Goal: Information Seeking & Learning: Learn about a topic

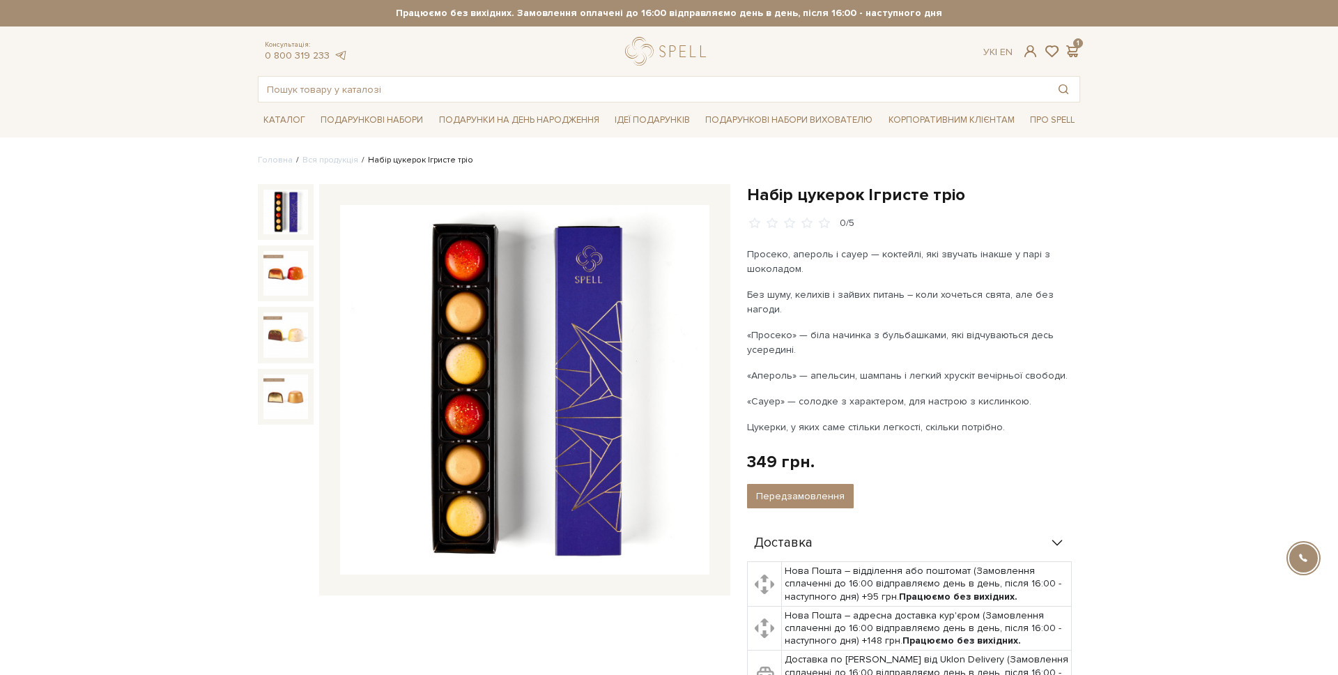
click at [641, 64] on div "Консультація: 0 800 319 233 Ук | En | 1 #Колекція до Дня Народження #набір цуке…" at bounding box center [669, 70] width 839 height 66
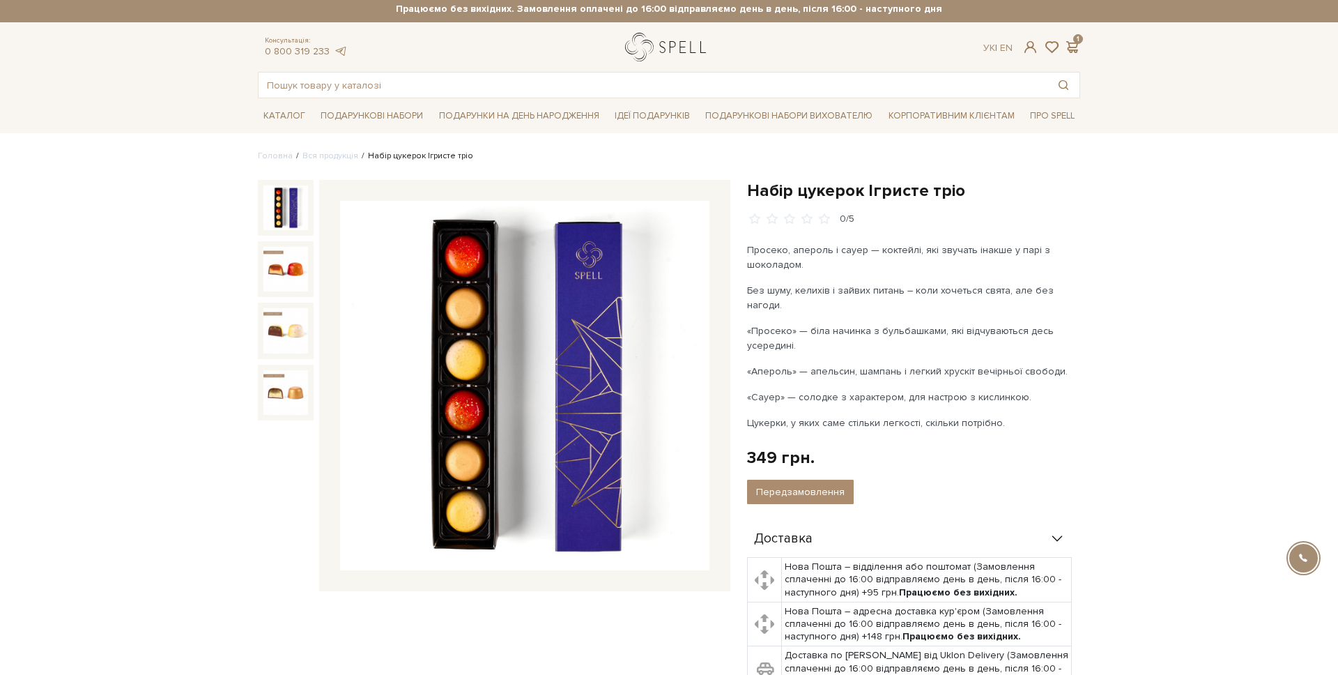
click at [634, 49] on link "logo" at bounding box center [668, 47] width 87 height 29
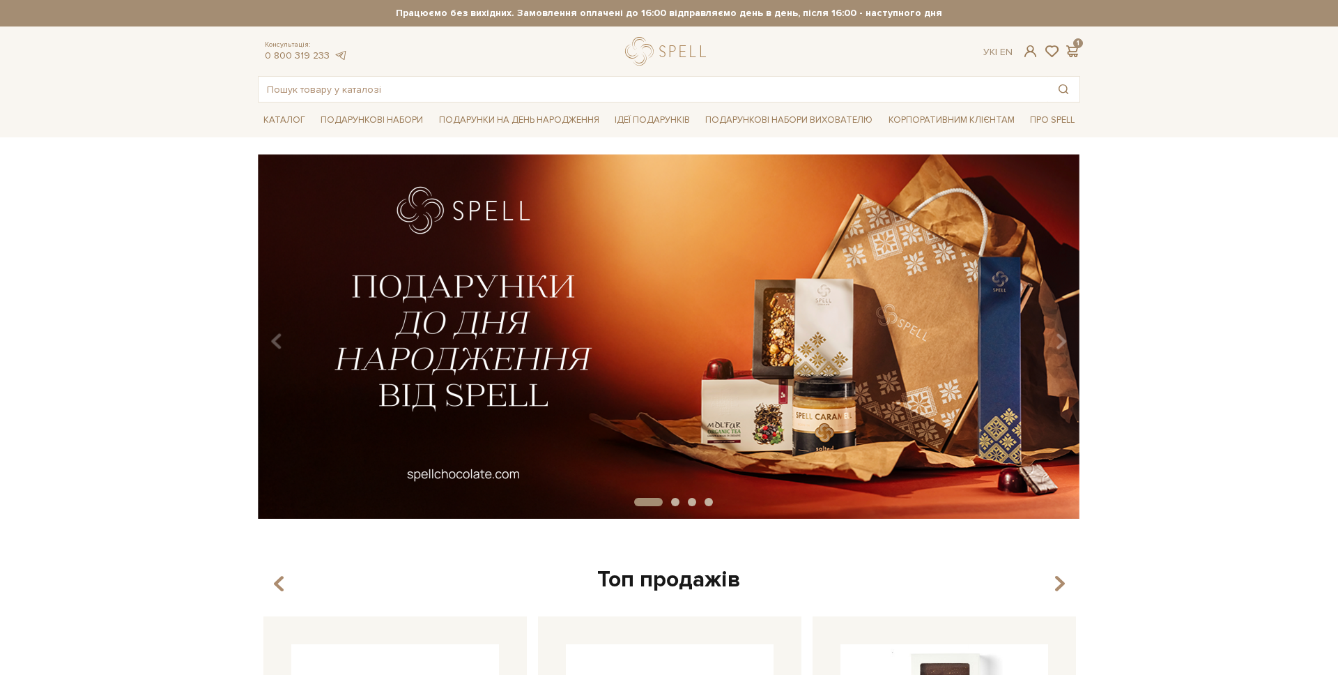
click at [433, 84] on input "text" at bounding box center [653, 89] width 789 height 25
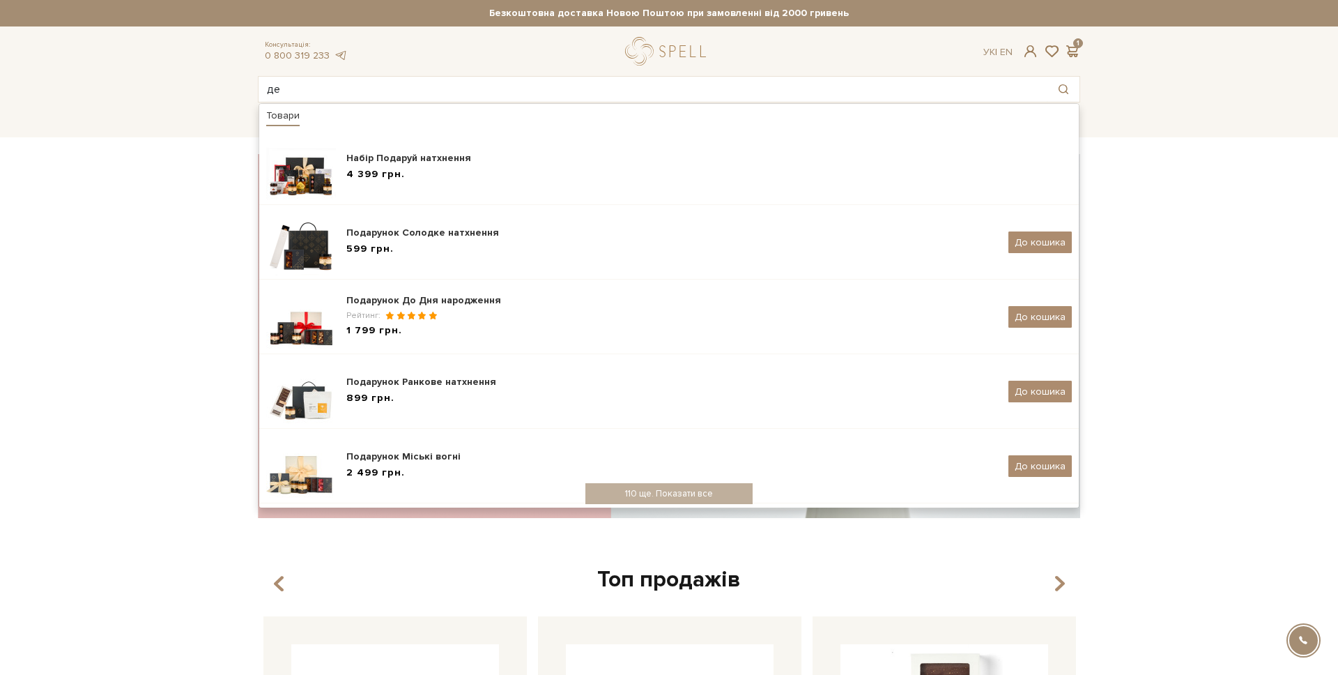
type input "д"
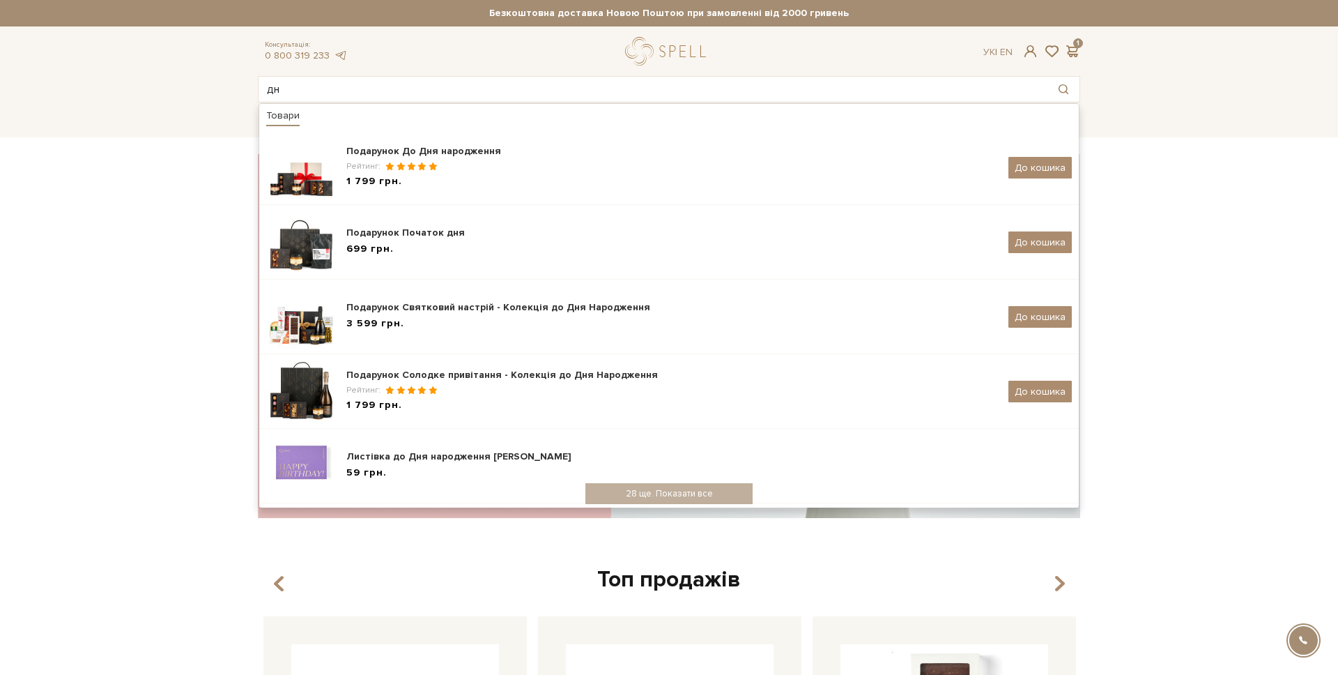
type input "д"
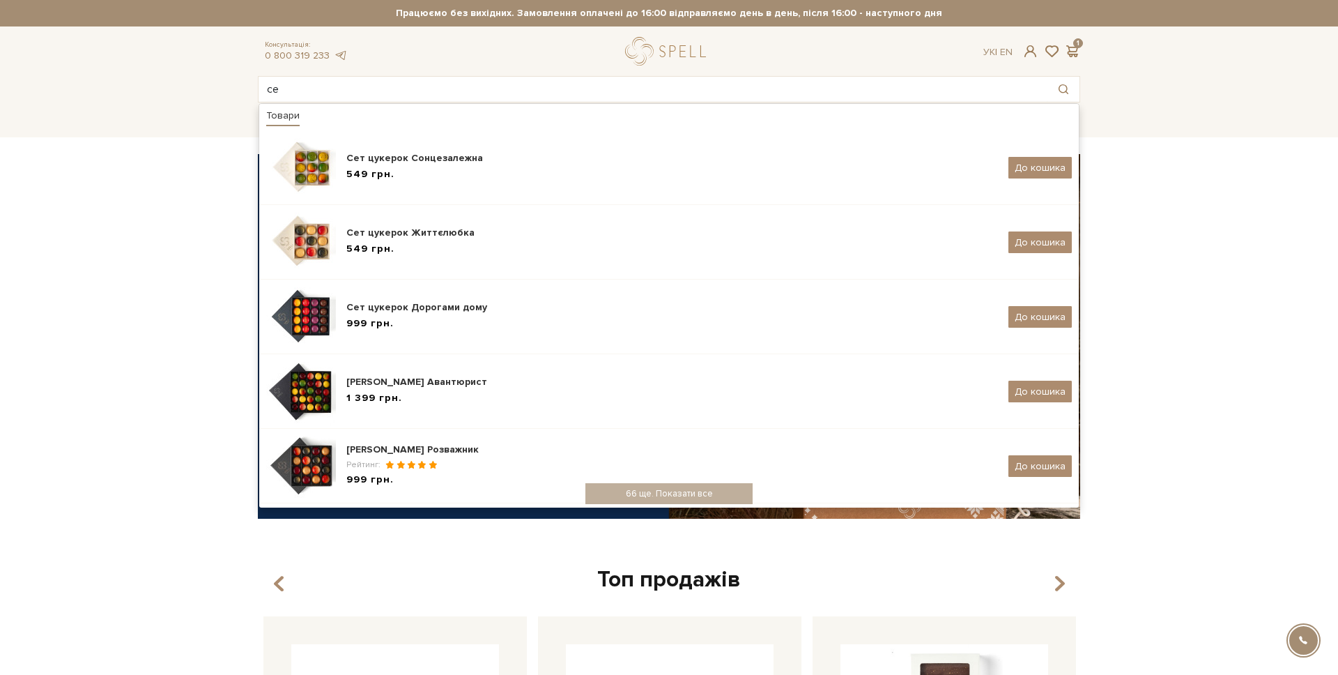
type input "с"
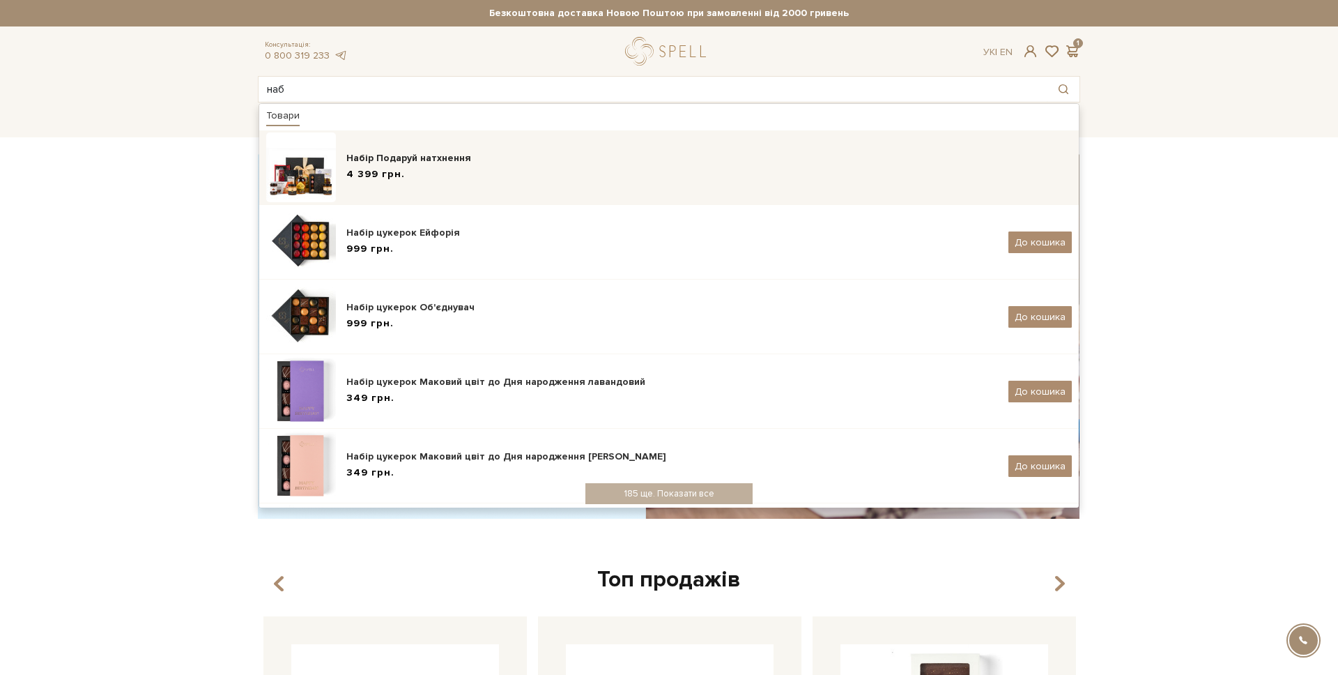
type input "наб"
click at [609, 183] on div "Набір Подаруй натхнення 4 399 грн." at bounding box center [709, 167] width 726 height 33
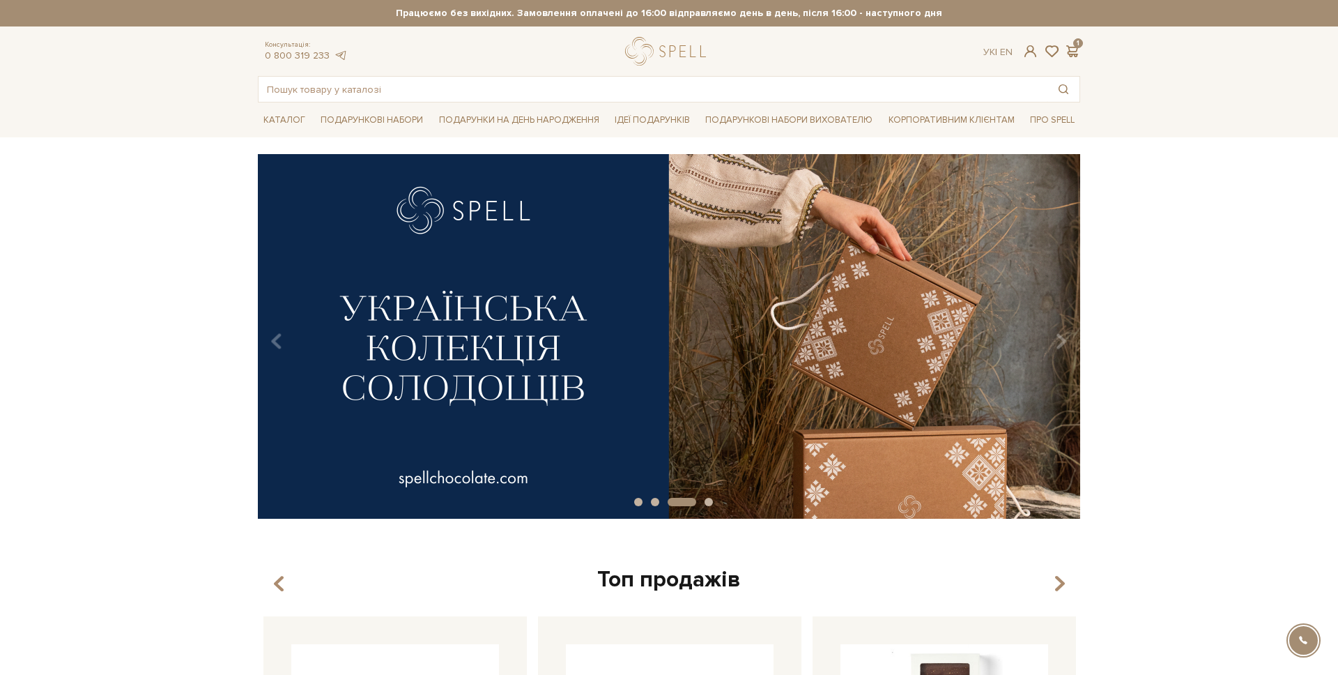
click at [656, 503] on button "Carousel Page 2" at bounding box center [655, 502] width 8 height 8
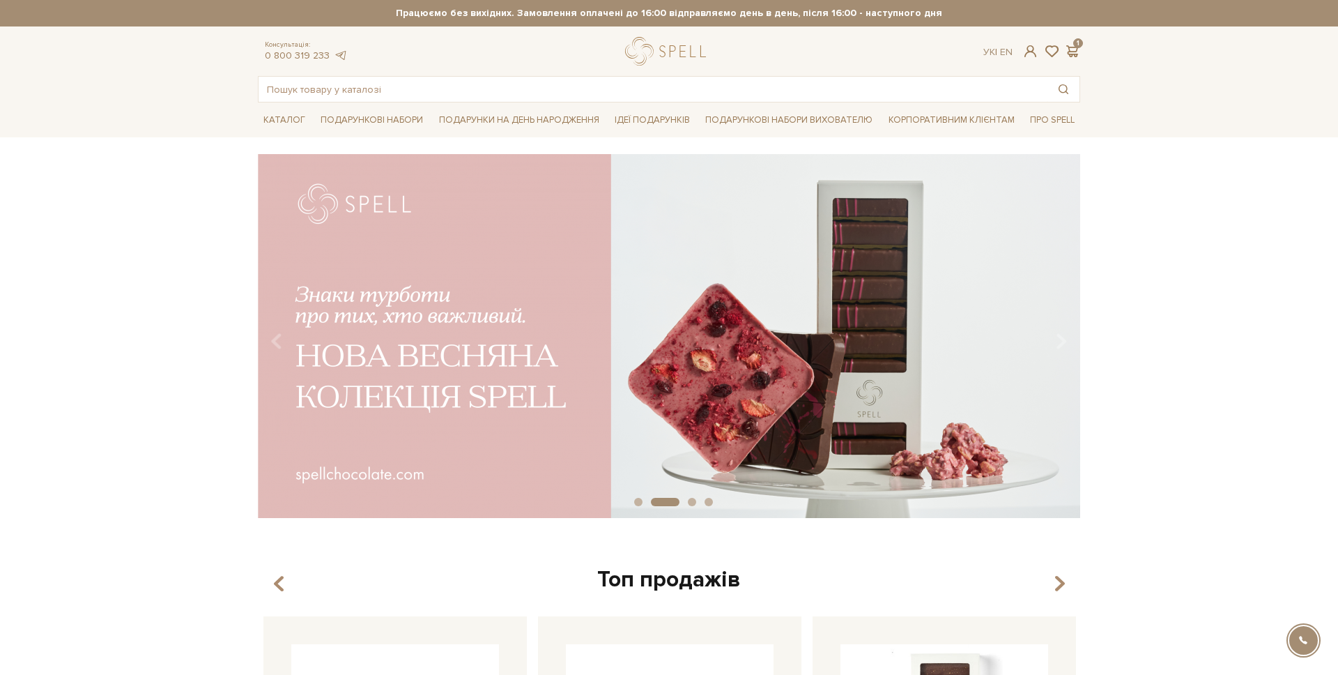
click at [644, 505] on div "Carousel Pagination" at bounding box center [669, 502] width 822 height 13
click at [642, 504] on div "Carousel Pagination" at bounding box center [669, 502] width 822 height 13
click at [639, 503] on button "Carousel Page 1" at bounding box center [638, 502] width 8 height 8
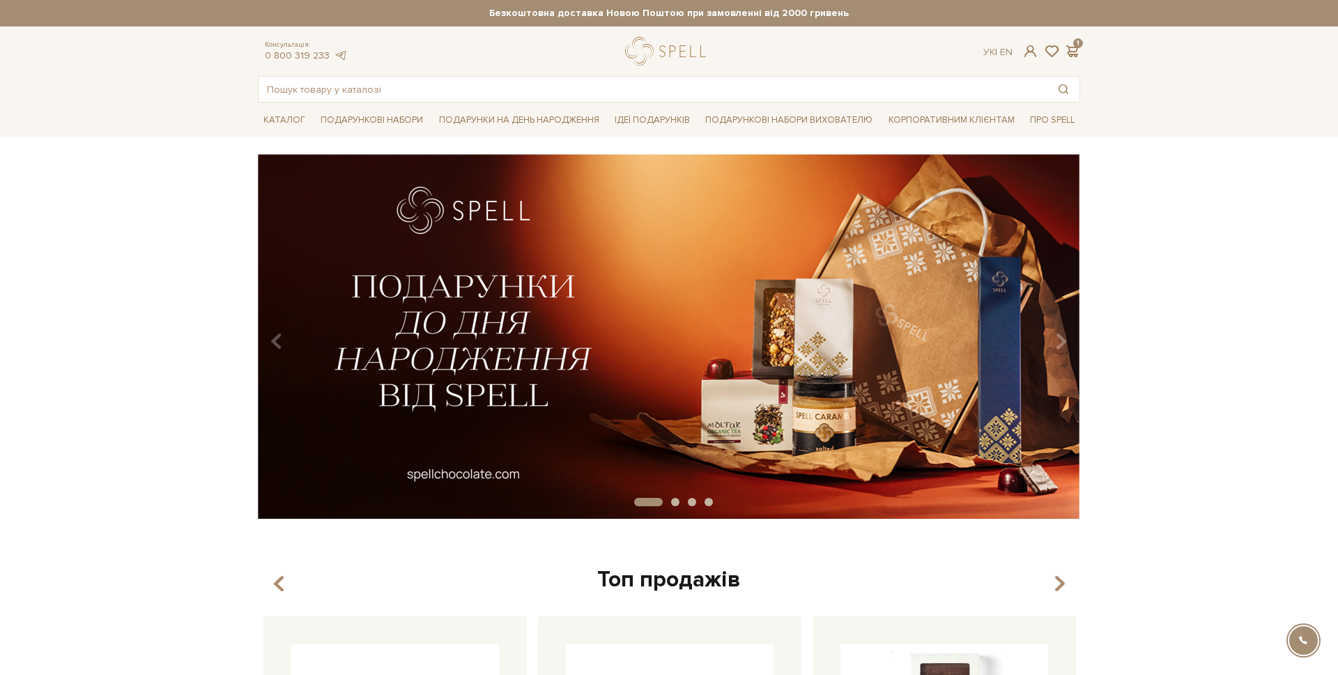
click at [708, 503] on button "Carousel Page 4" at bounding box center [709, 502] width 8 height 8
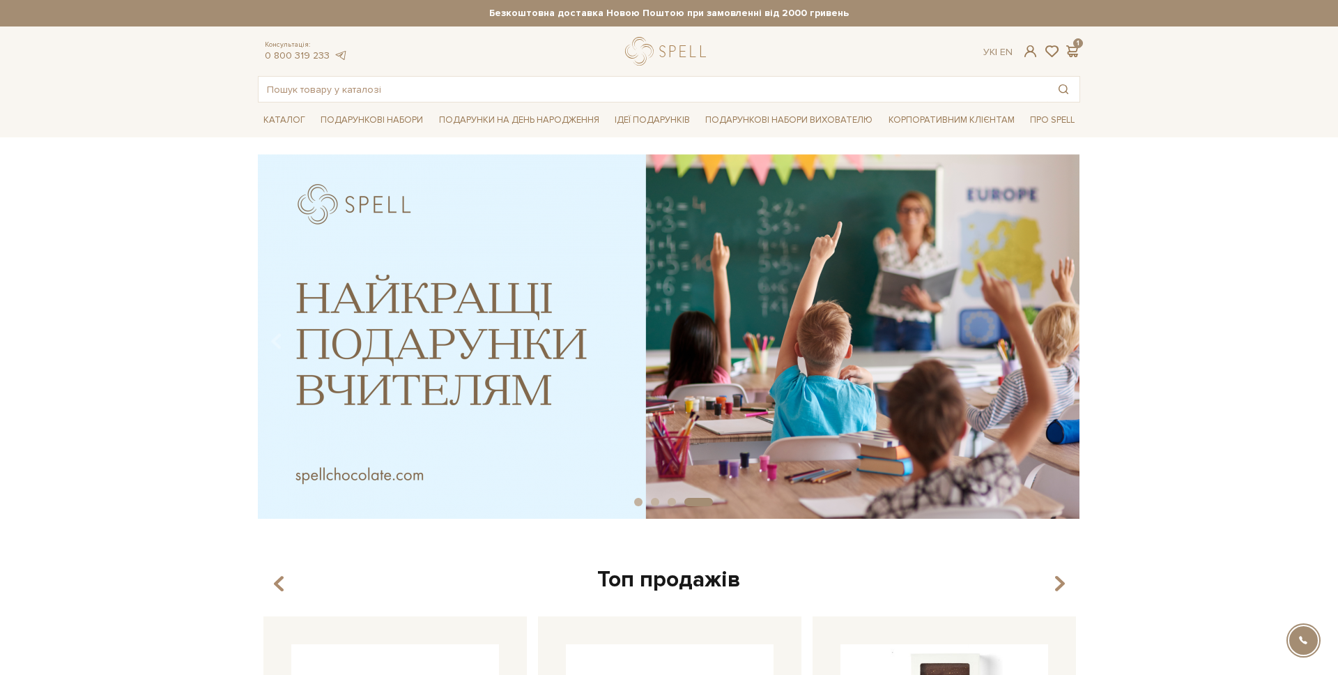
click at [687, 397] on img at bounding box center [669, 336] width 822 height 365
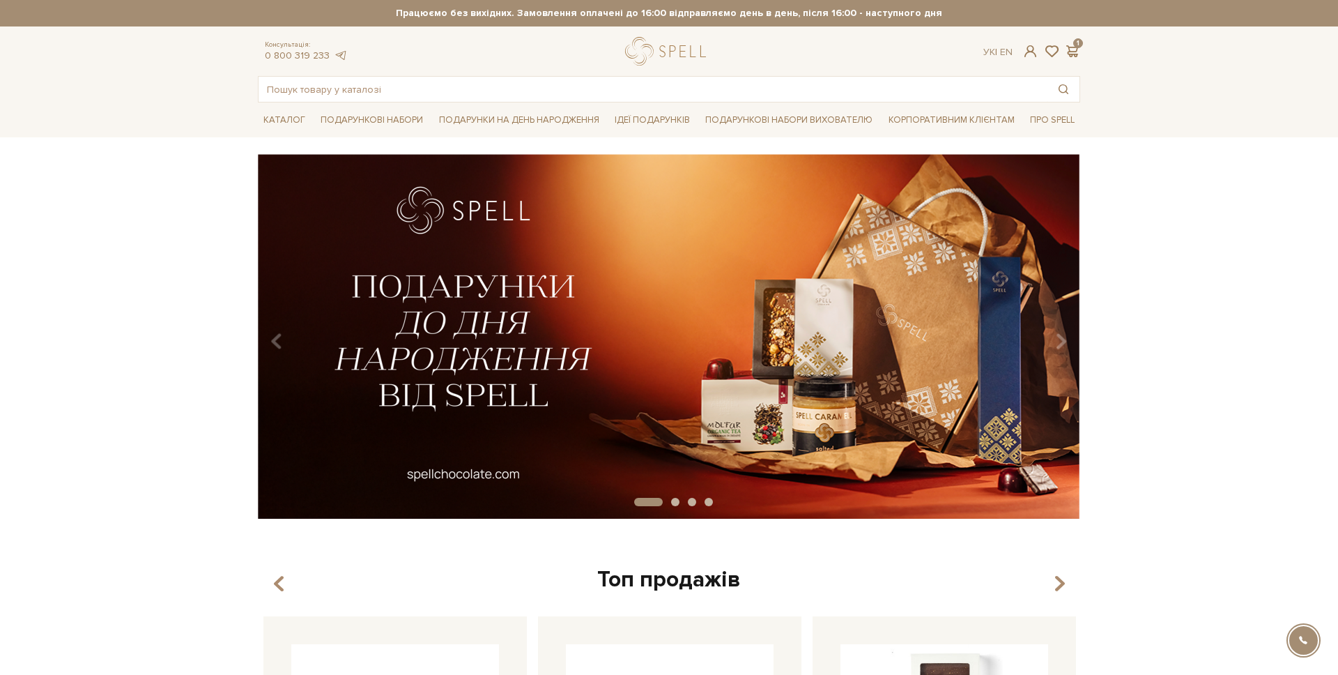
click at [705, 503] on button "Carousel Page 4" at bounding box center [709, 502] width 8 height 8
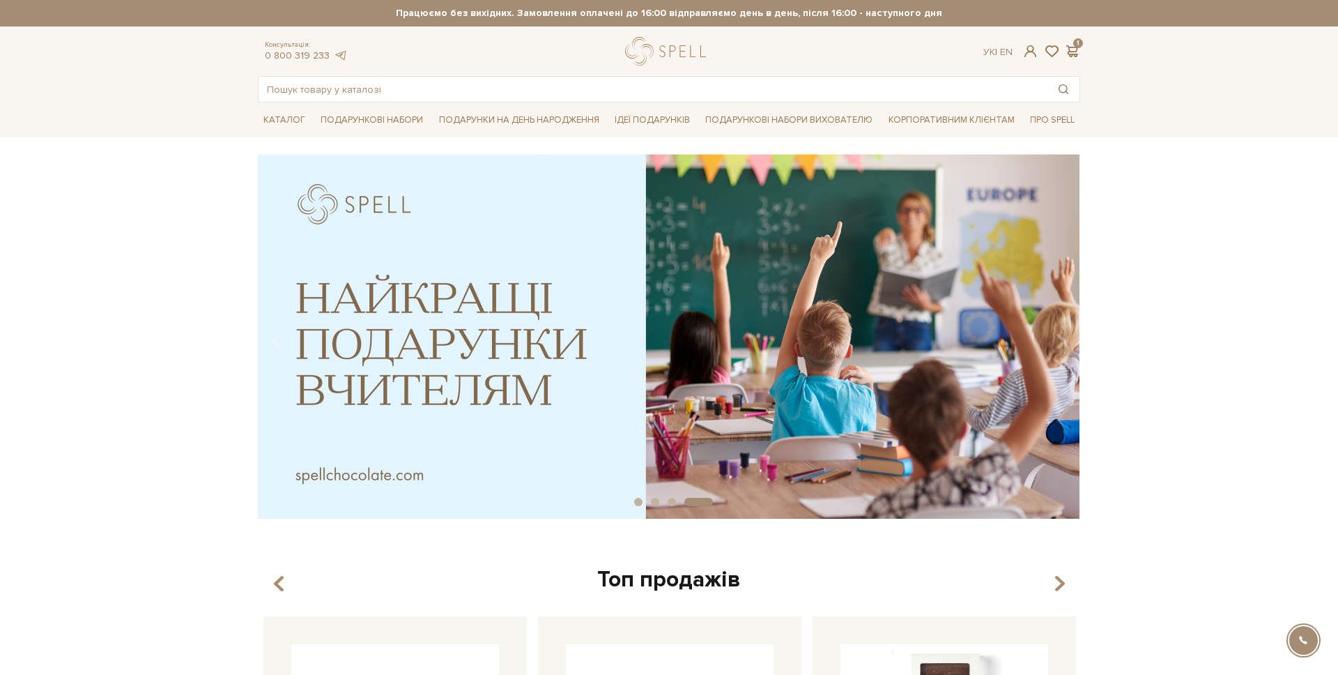
scroll to position [1, 0]
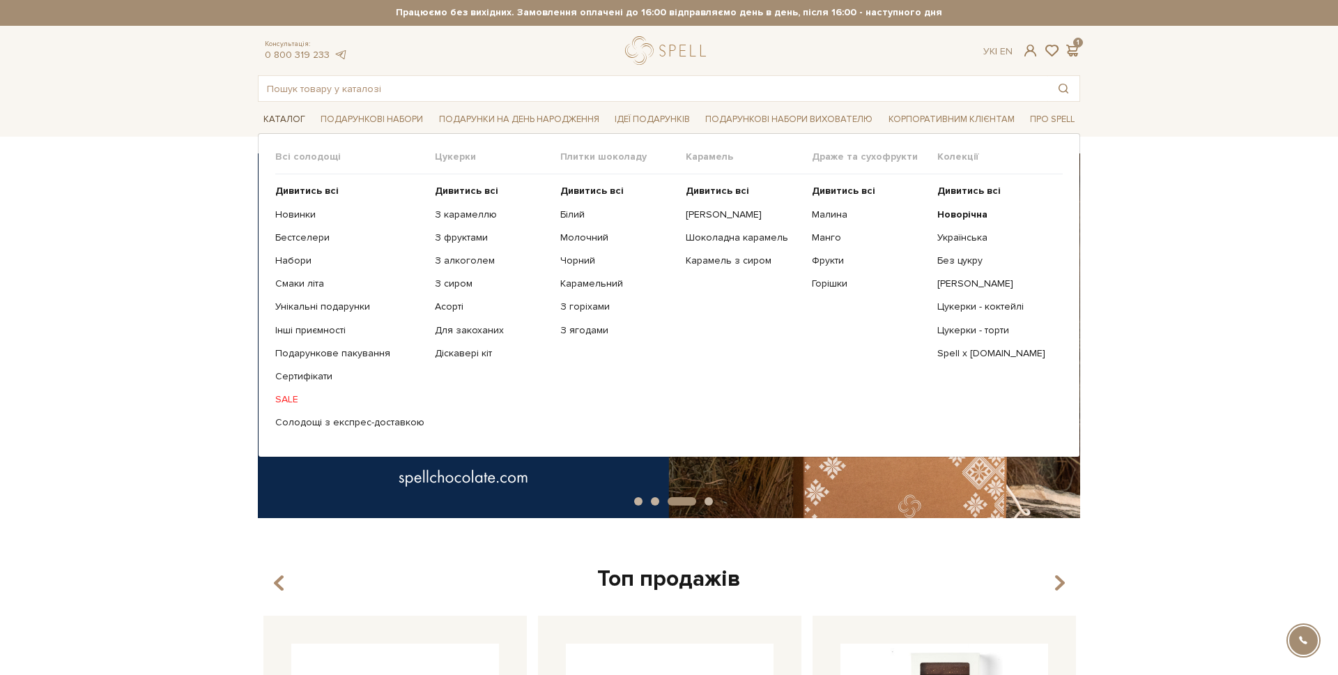
click at [275, 125] on link "Каталог" at bounding box center [284, 120] width 53 height 22
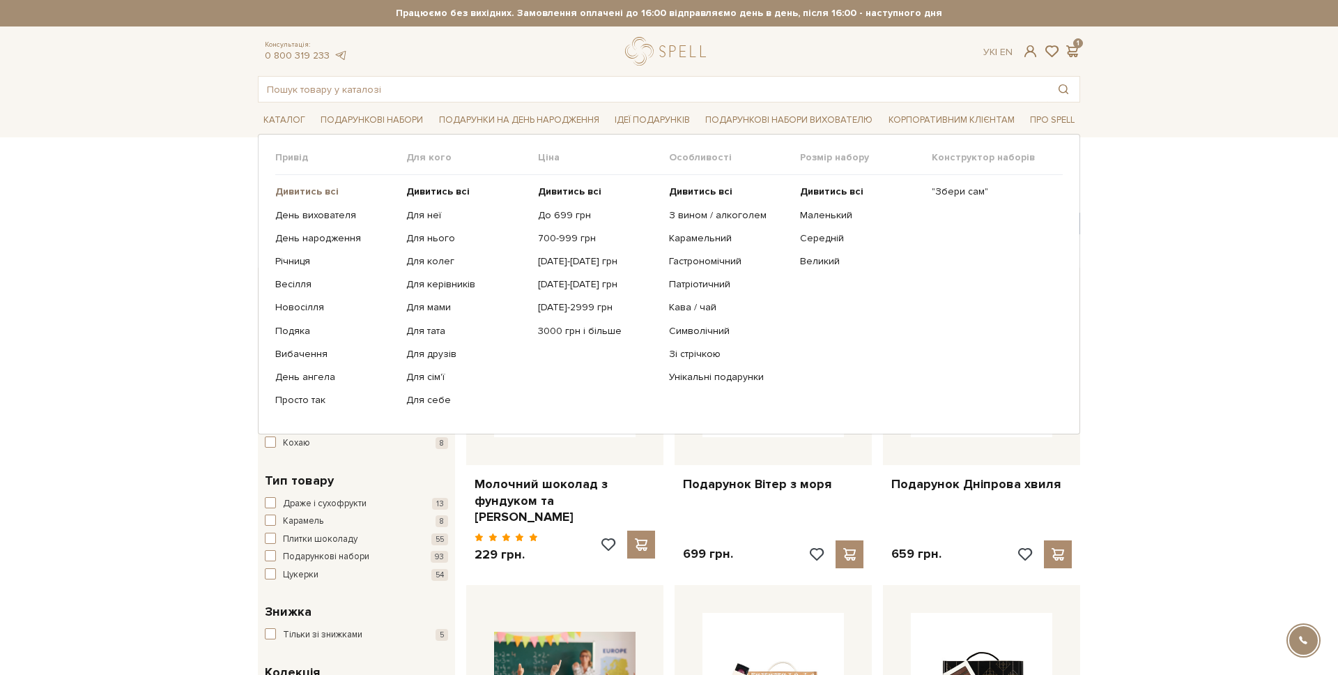
click at [314, 191] on b "Дивитись всі" at bounding box center [306, 191] width 63 height 12
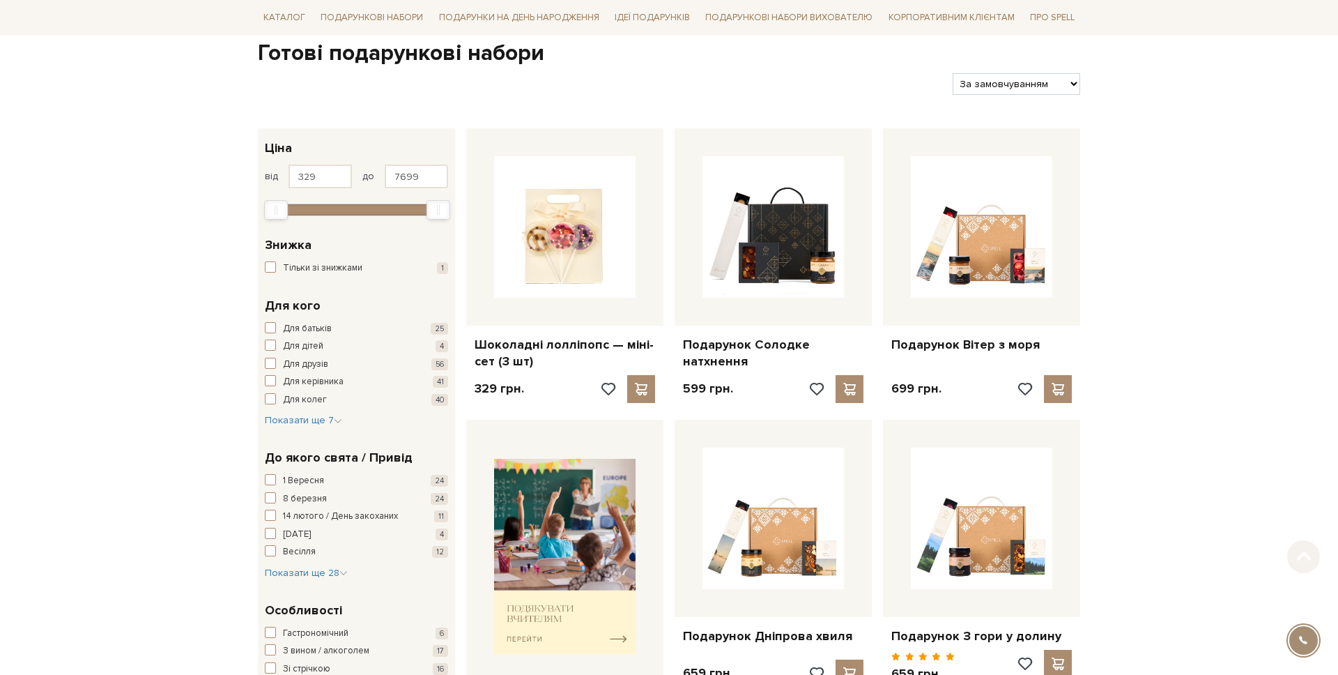
scroll to position [301, 0]
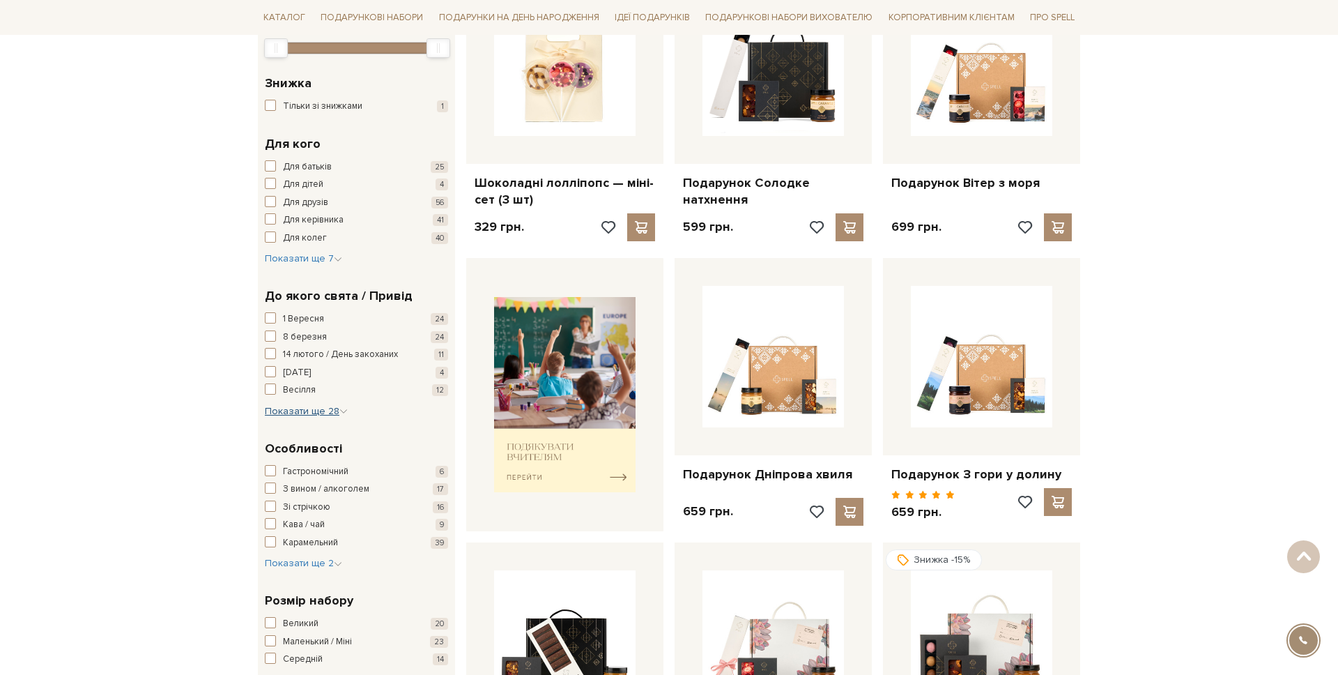
click at [305, 418] on div "До якого свята / Привід 1 Вересня 24 8 березня 24 14 лютого / День закоханих 11…" at bounding box center [356, 352] width 197 height 153
click at [312, 406] on span "Показати ще 28" at bounding box center [306, 411] width 83 height 12
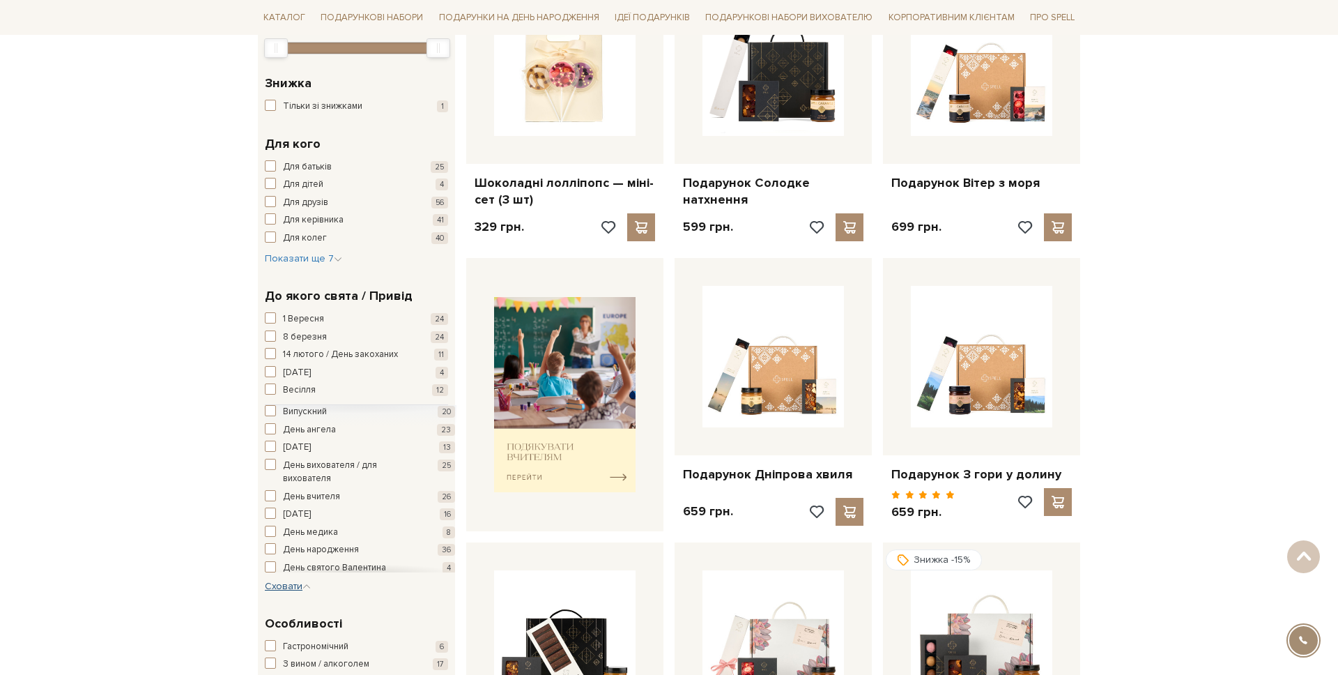
scroll to position [29, 0]
click at [300, 465] on span "День вихователя / для вихователя" at bounding box center [350, 467] width 134 height 27
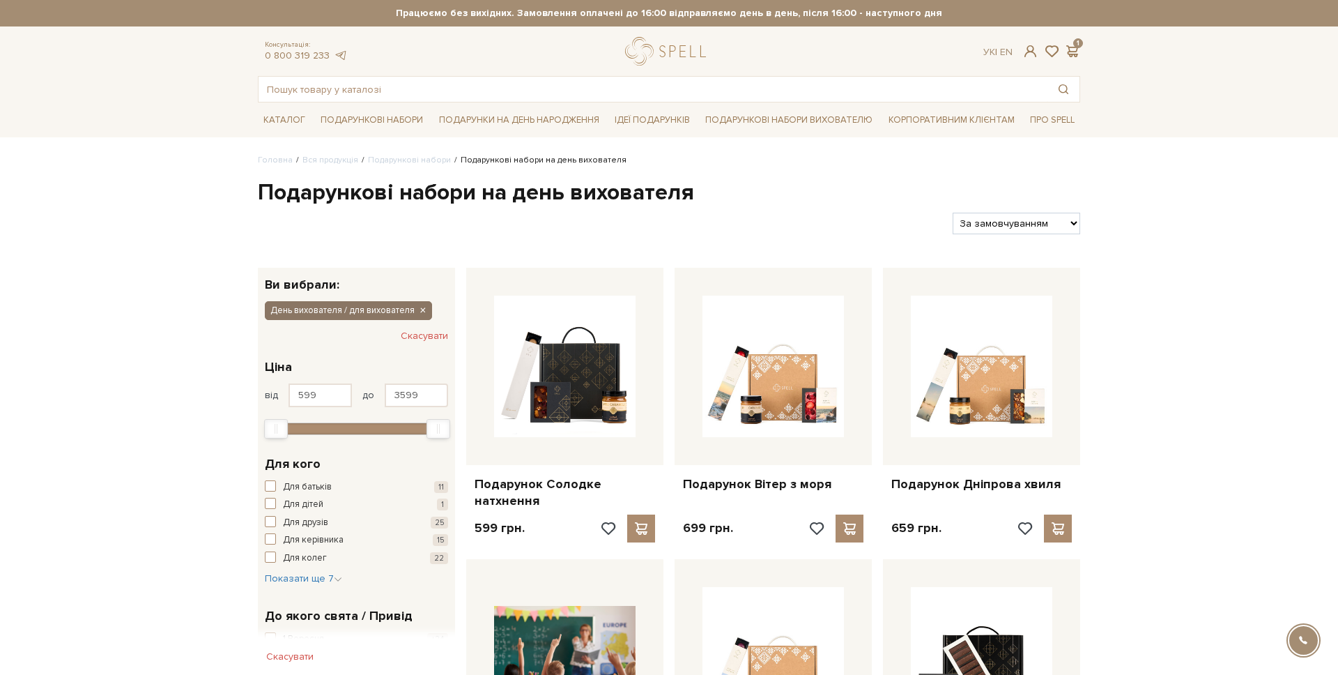
click at [419, 305] on icon "button" at bounding box center [422, 311] width 8 height 13
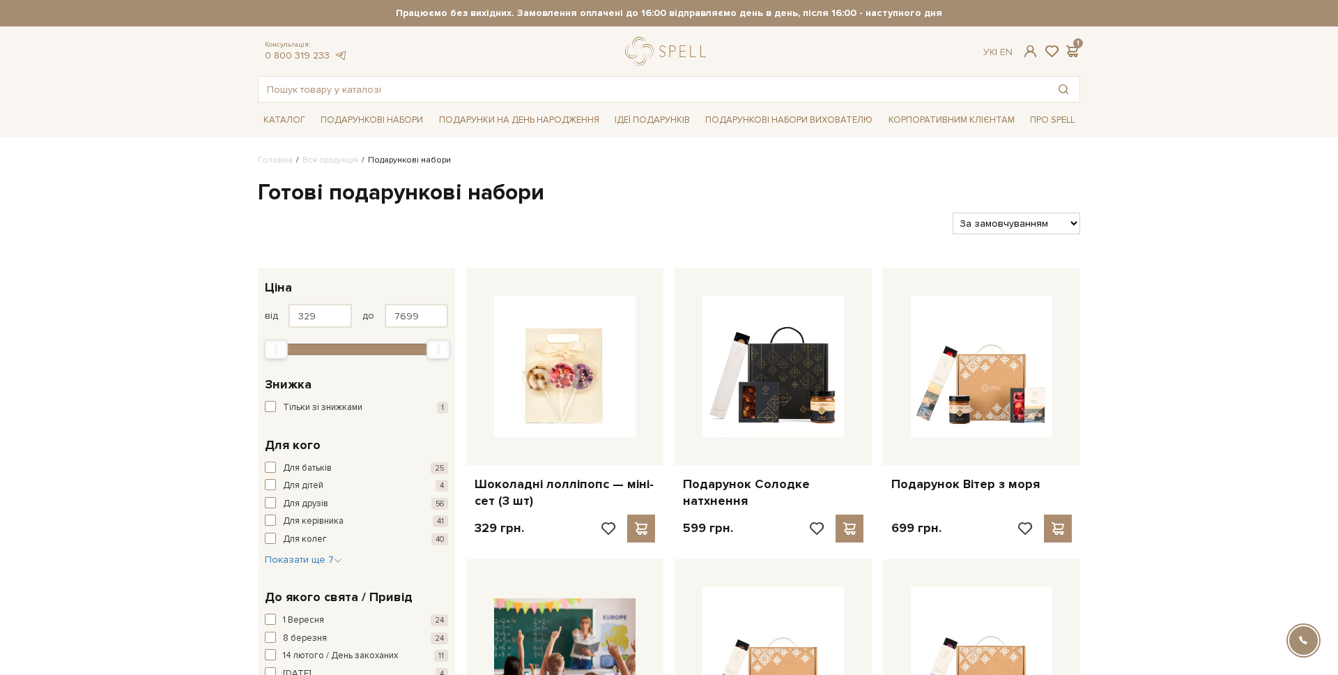
click at [314, 549] on div "Для батьків 25 Для дітей 4 Для друзів 56 Для керівника 41 Для колег 40 Для мами…" at bounding box center [356, 514] width 183 height 106
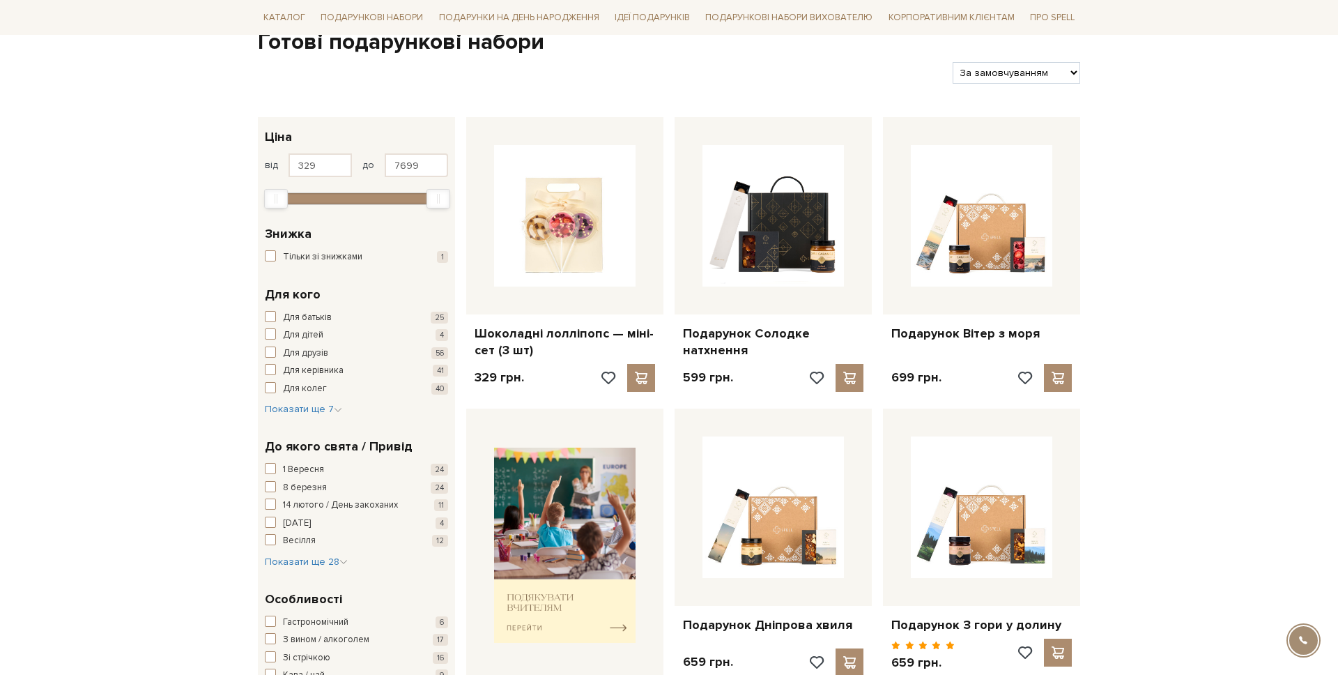
scroll to position [339, 0]
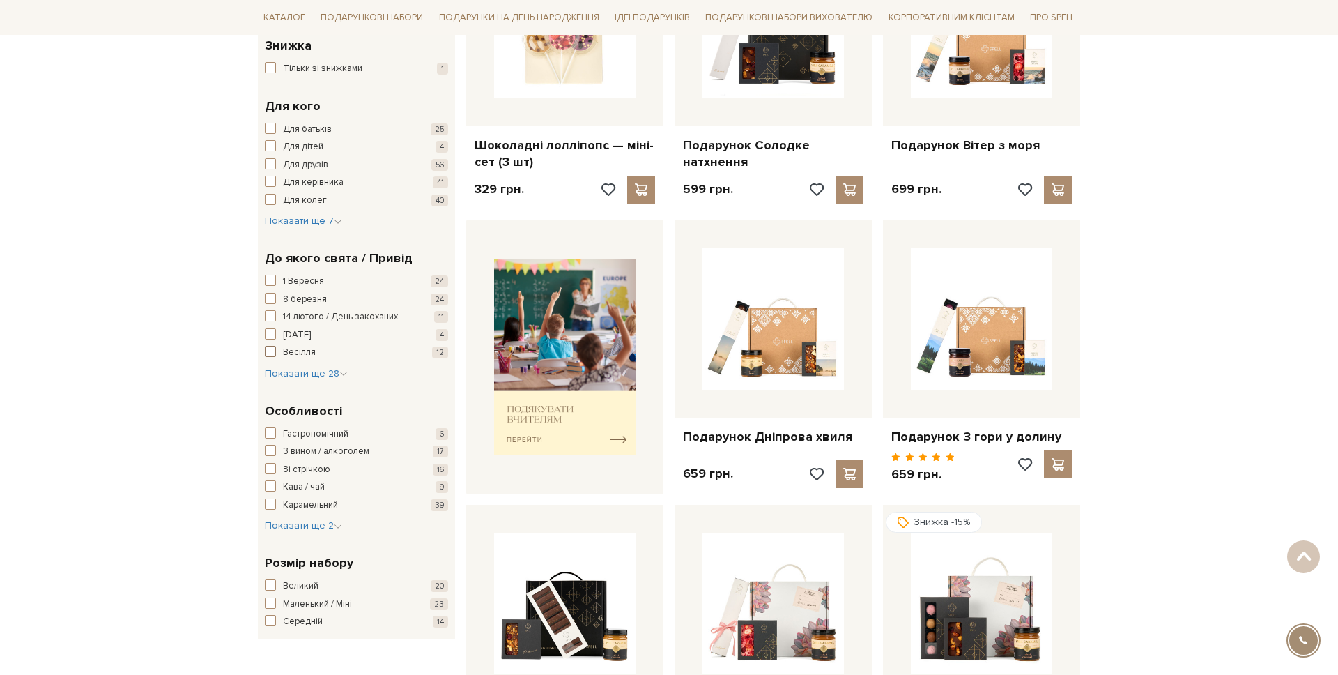
click at [301, 358] on span "Весілля" at bounding box center [299, 353] width 33 height 14
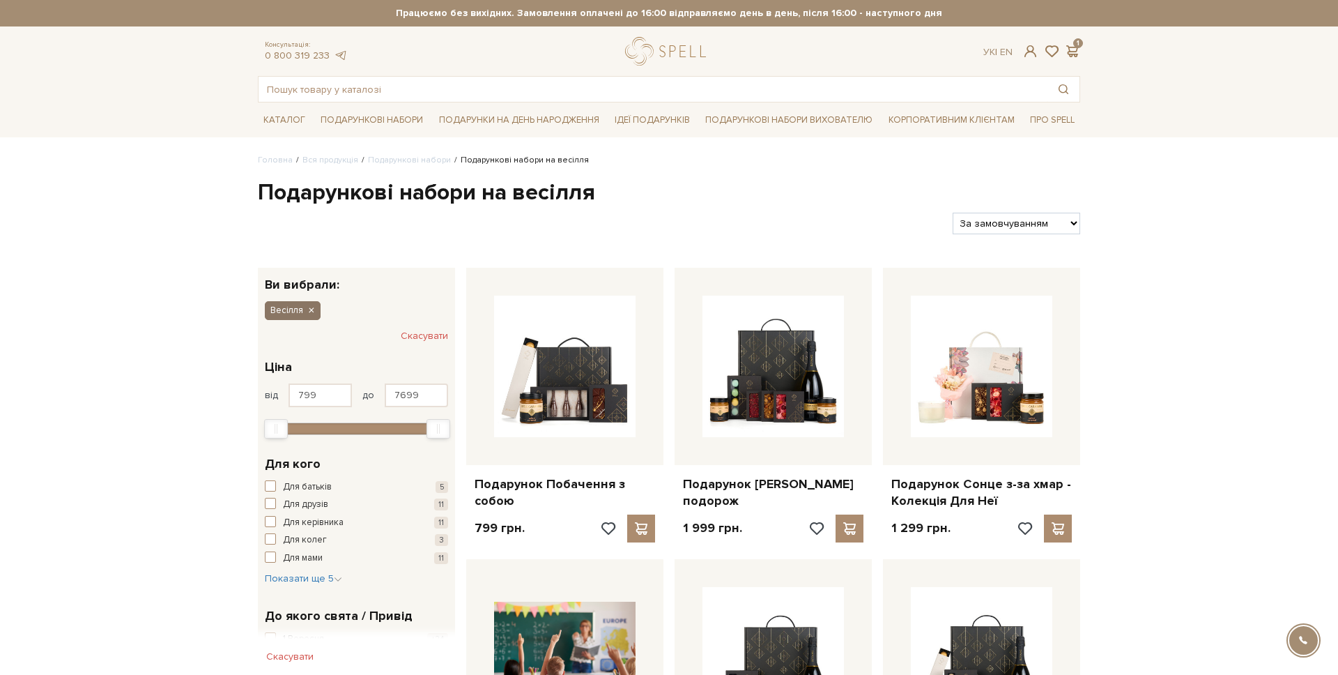
click at [311, 311] on icon "button" at bounding box center [311, 311] width 8 height 13
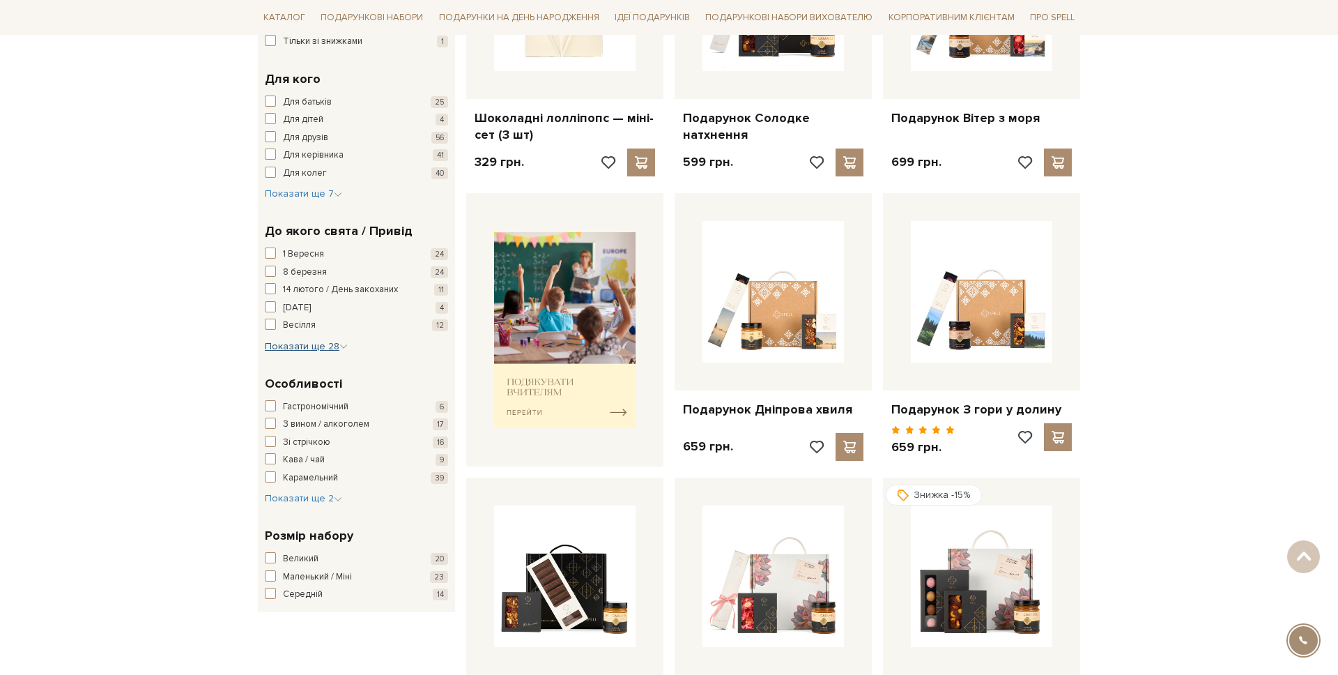
click at [318, 352] on button "Показати ще 28 Сховати" at bounding box center [306, 346] width 83 height 14
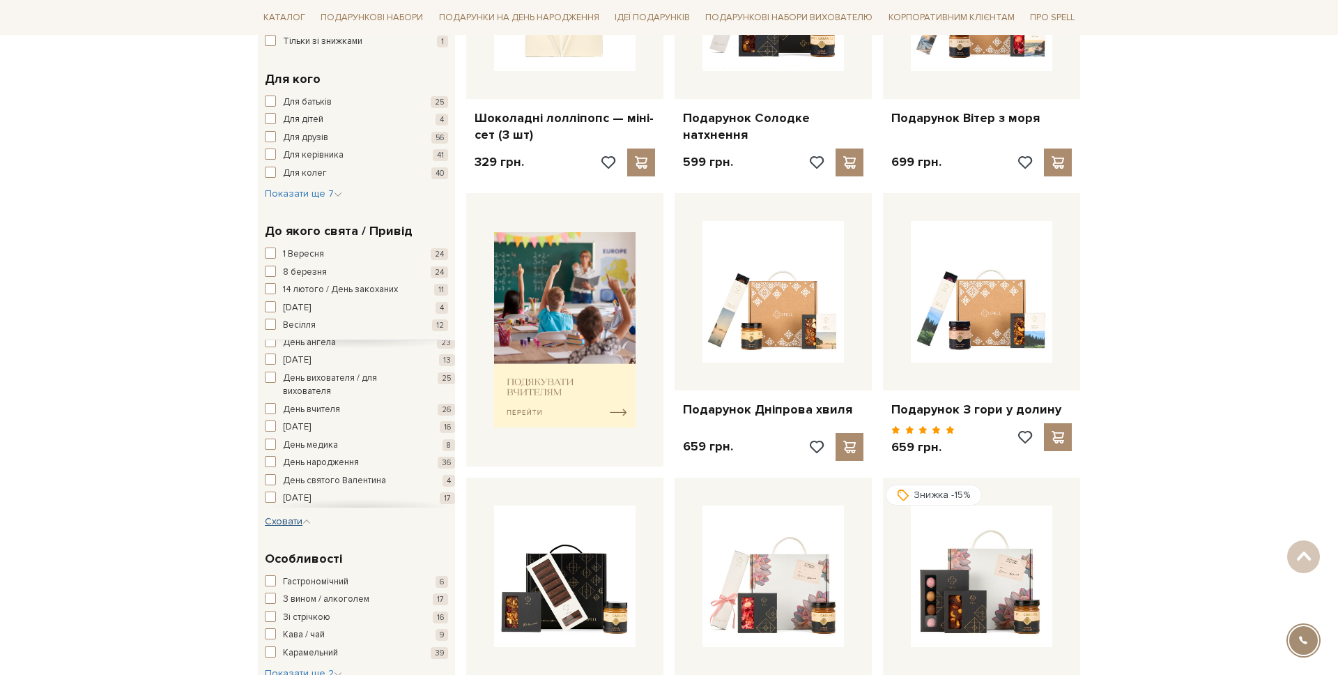
scroll to position [49, 0]
click at [313, 405] on span "День вчителя" at bounding box center [311, 408] width 57 height 14
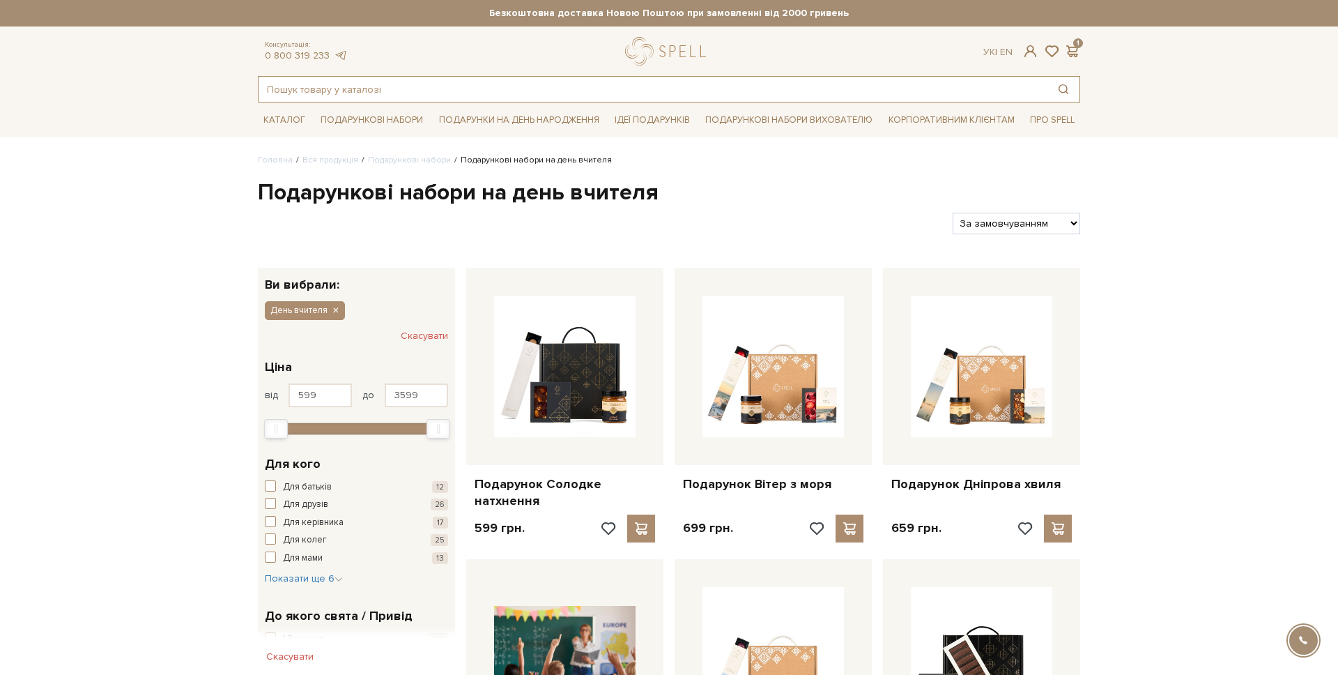
click at [303, 79] on input "text" at bounding box center [653, 89] width 789 height 25
type input "п"
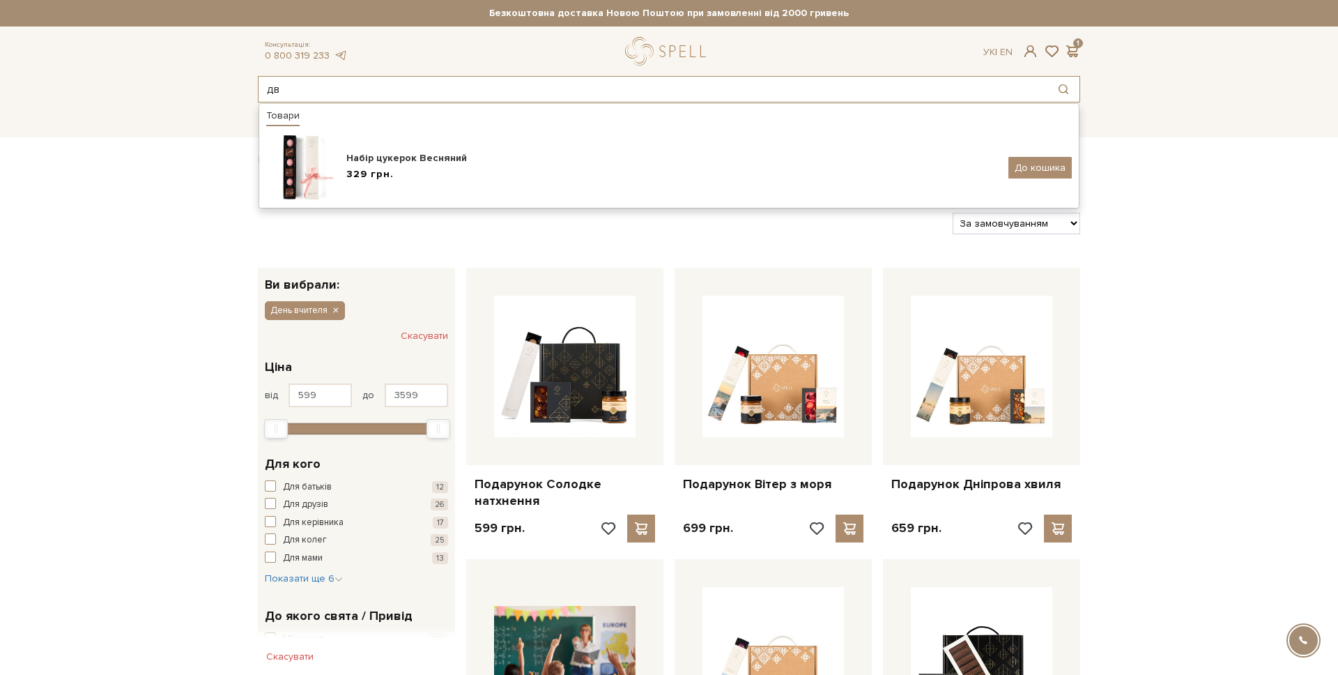
type input "д"
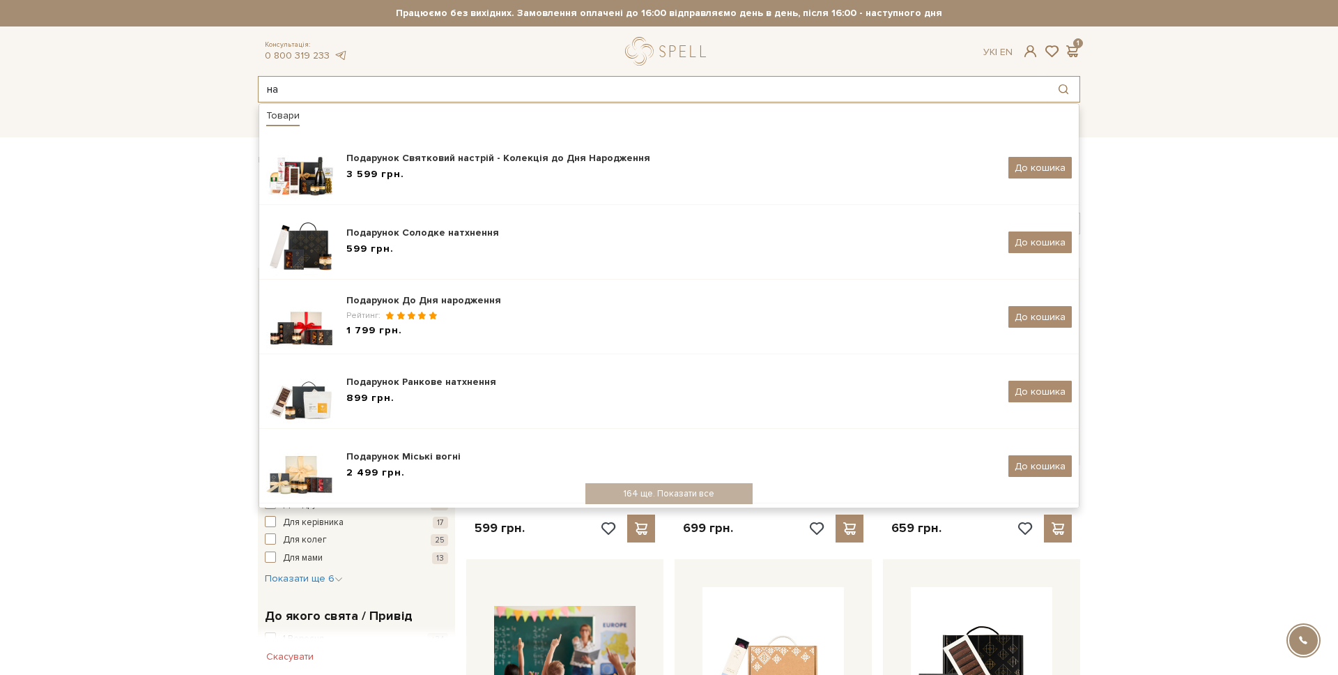
type input "н"
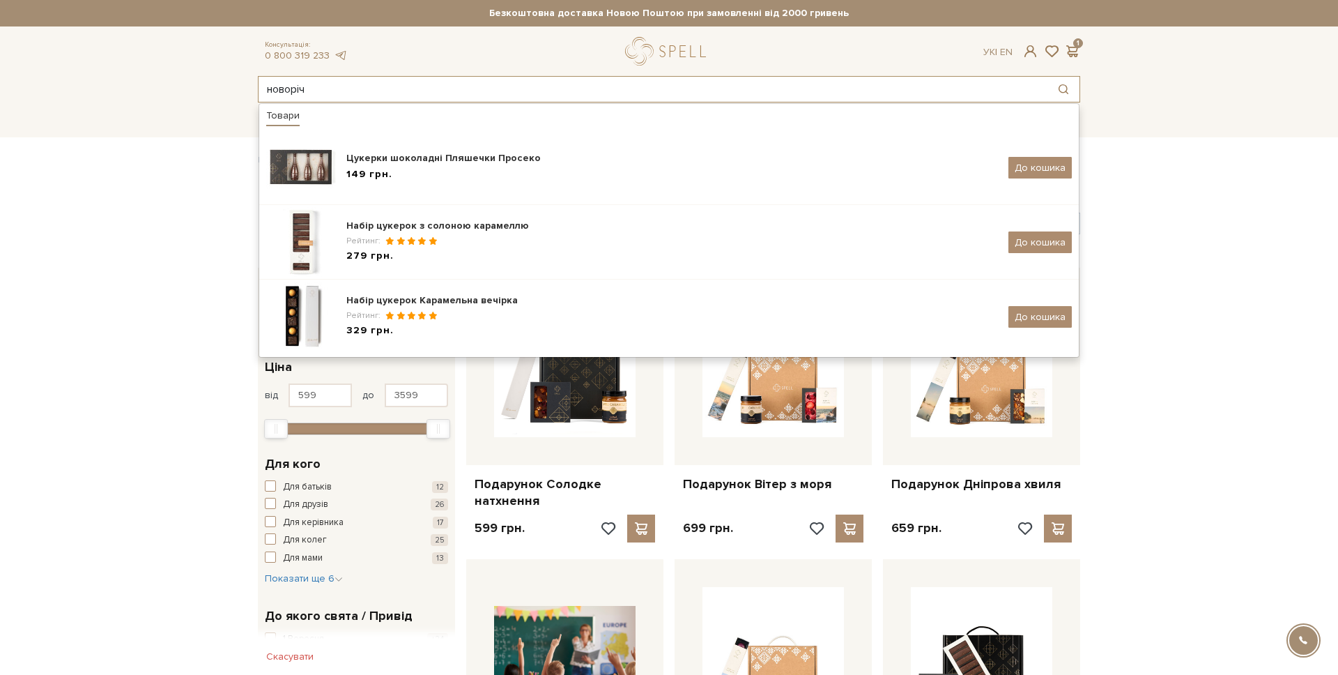
type input "ʼ"
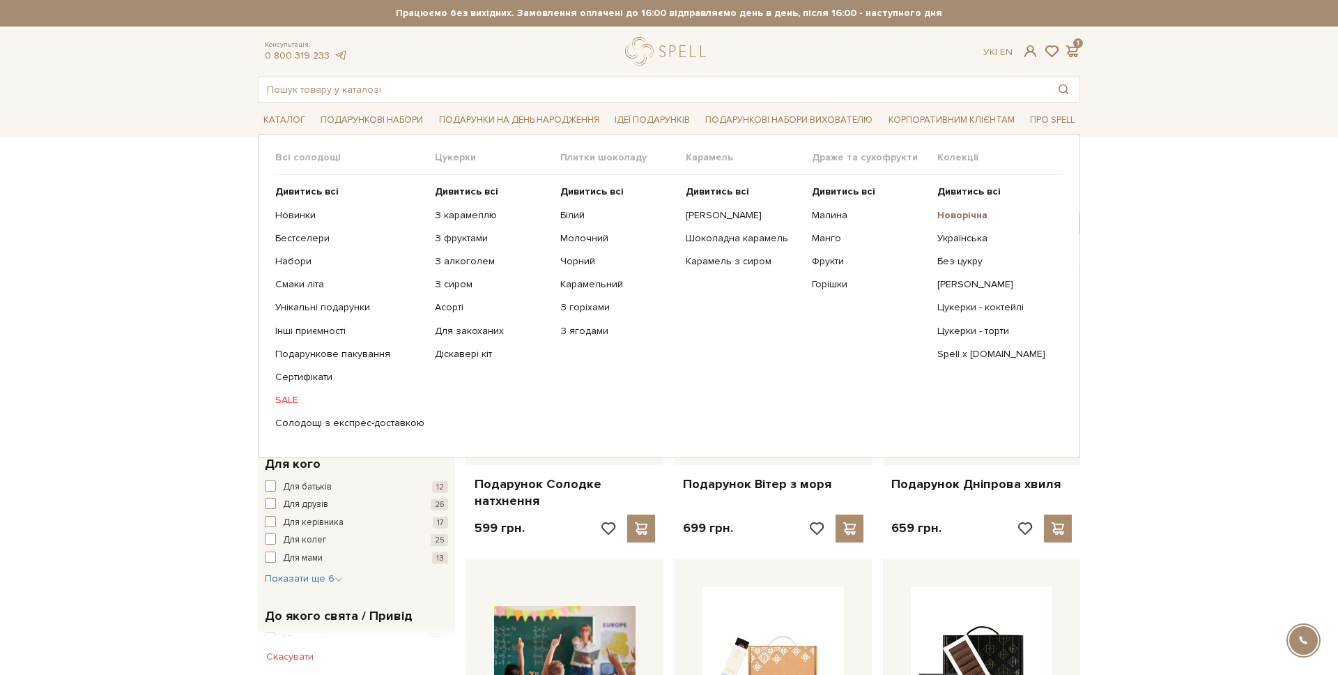
click at [968, 215] on b "Новорічна" at bounding box center [962, 215] width 50 height 12
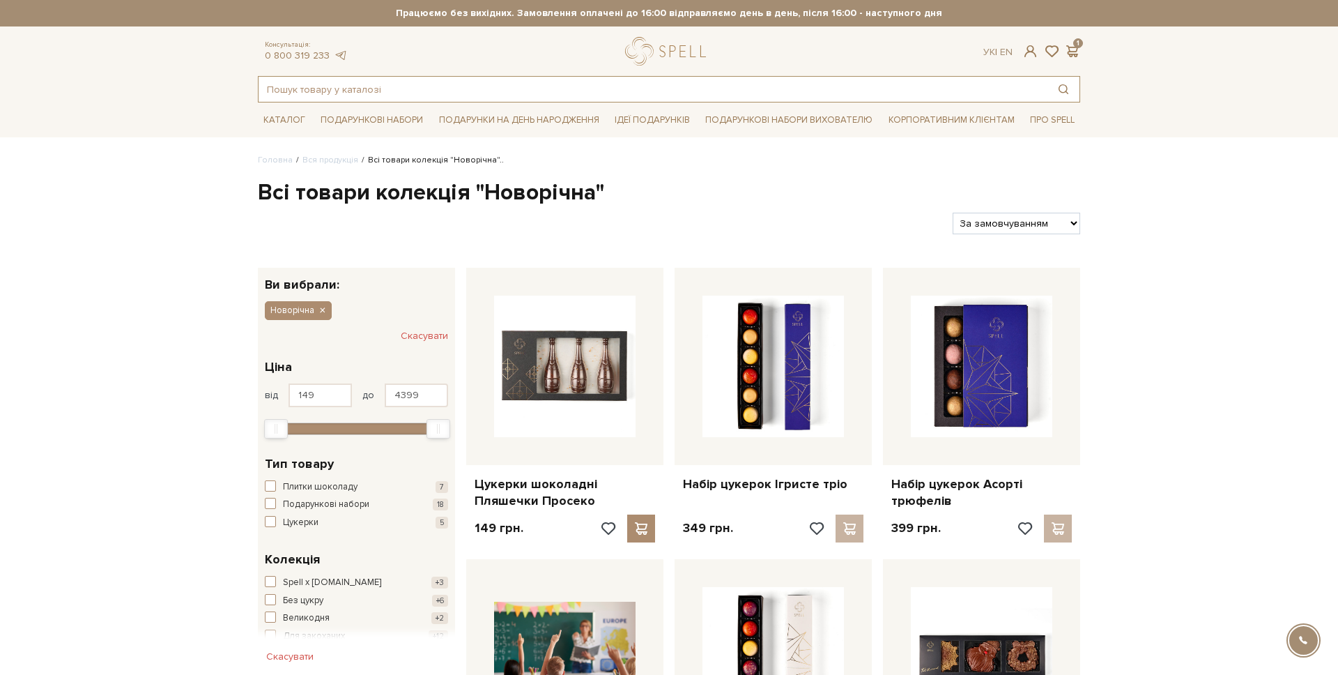
click at [461, 92] on input "text" at bounding box center [653, 89] width 789 height 25
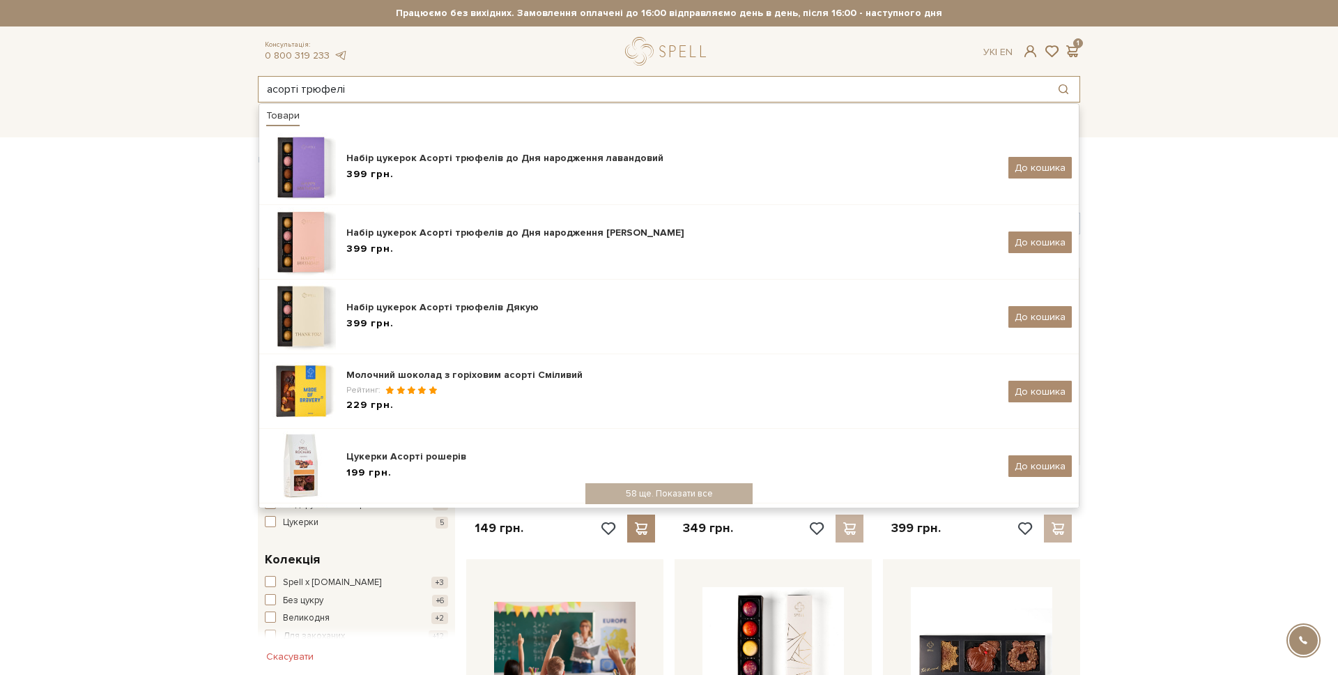
type input "асорті трюфелів"
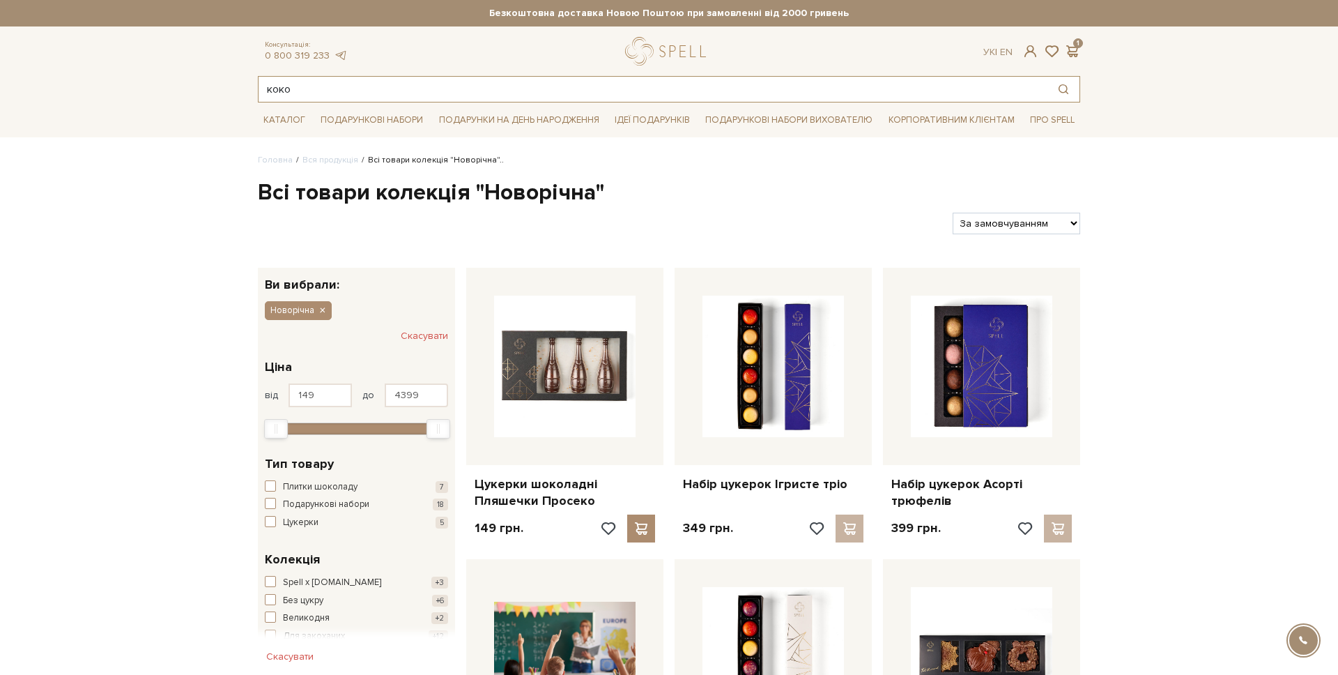
type input "кокос"
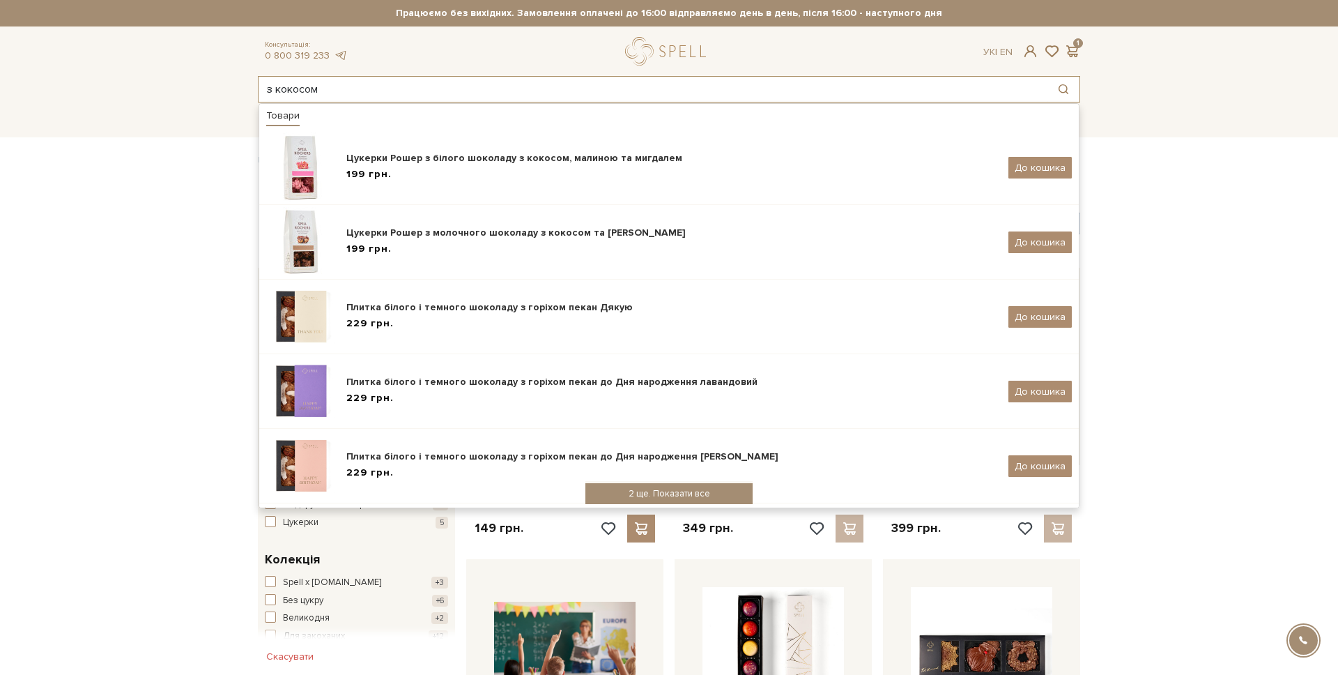
type input "з кокосом"
click at [670, 485] on div "2 ще. Показати все" at bounding box center [668, 493] width 167 height 21
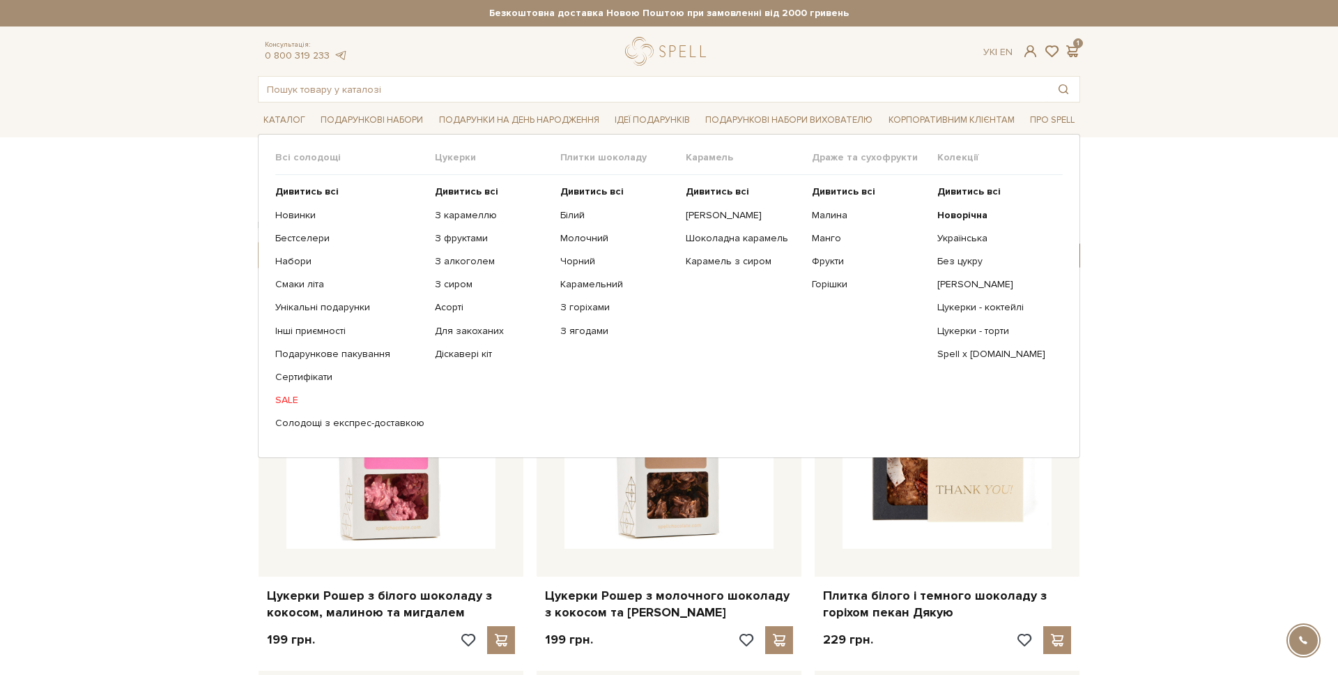
click at [312, 184] on ul "Дивитись всі Новинки Бестселери Набори Смаки літа Інші приємності" at bounding box center [355, 307] width 160 height 265
click at [307, 188] on b "Дивитись всі" at bounding box center [306, 191] width 63 height 12
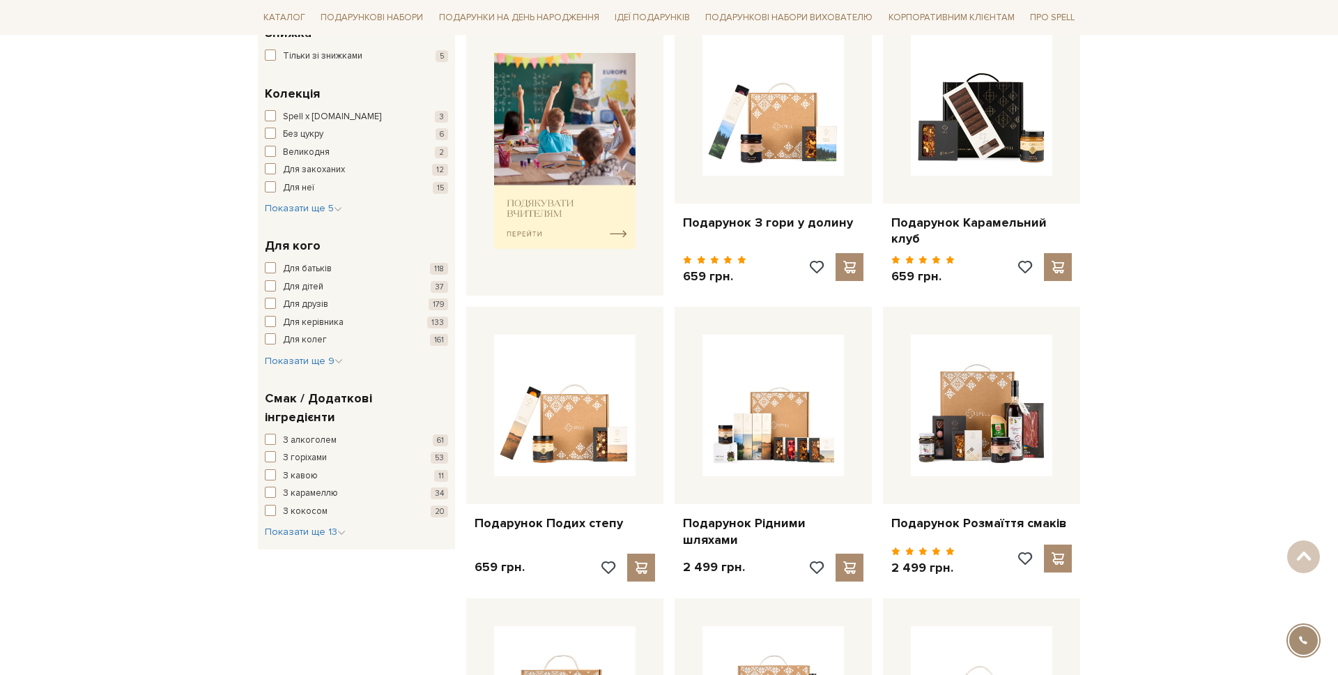
scroll to position [606, 0]
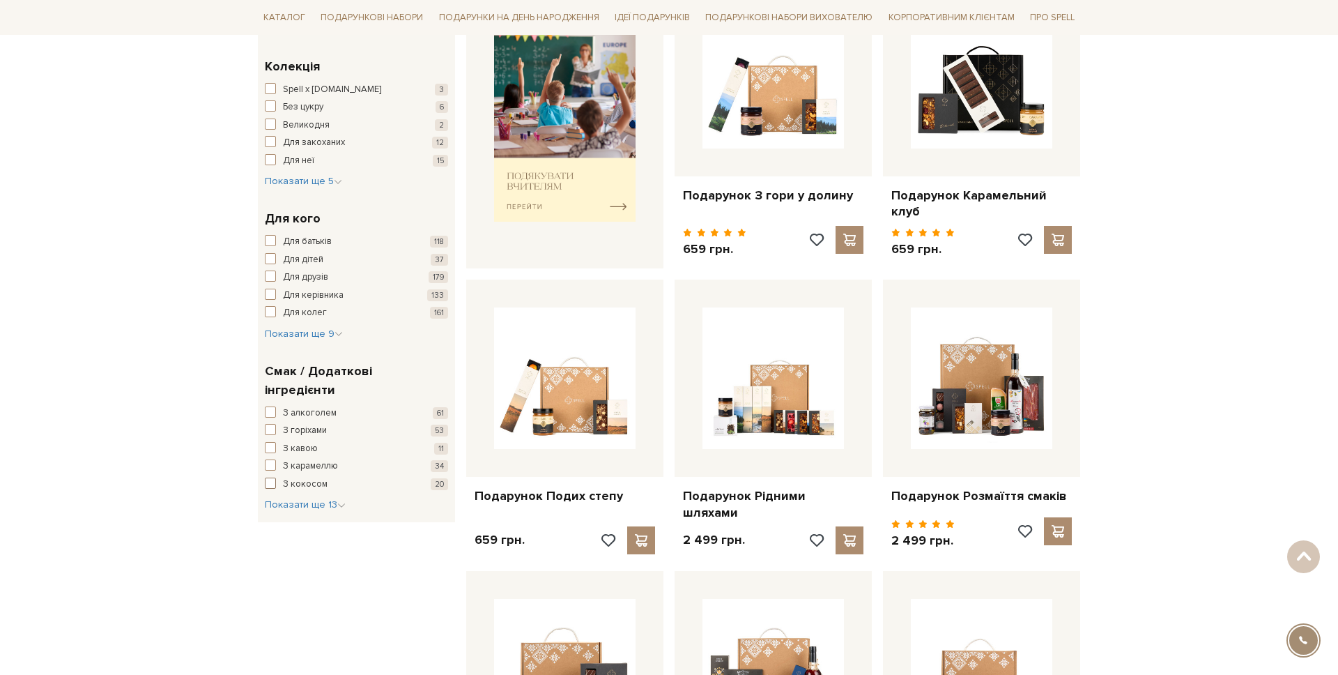
click at [304, 477] on span "З кокосом" at bounding box center [305, 484] width 45 height 14
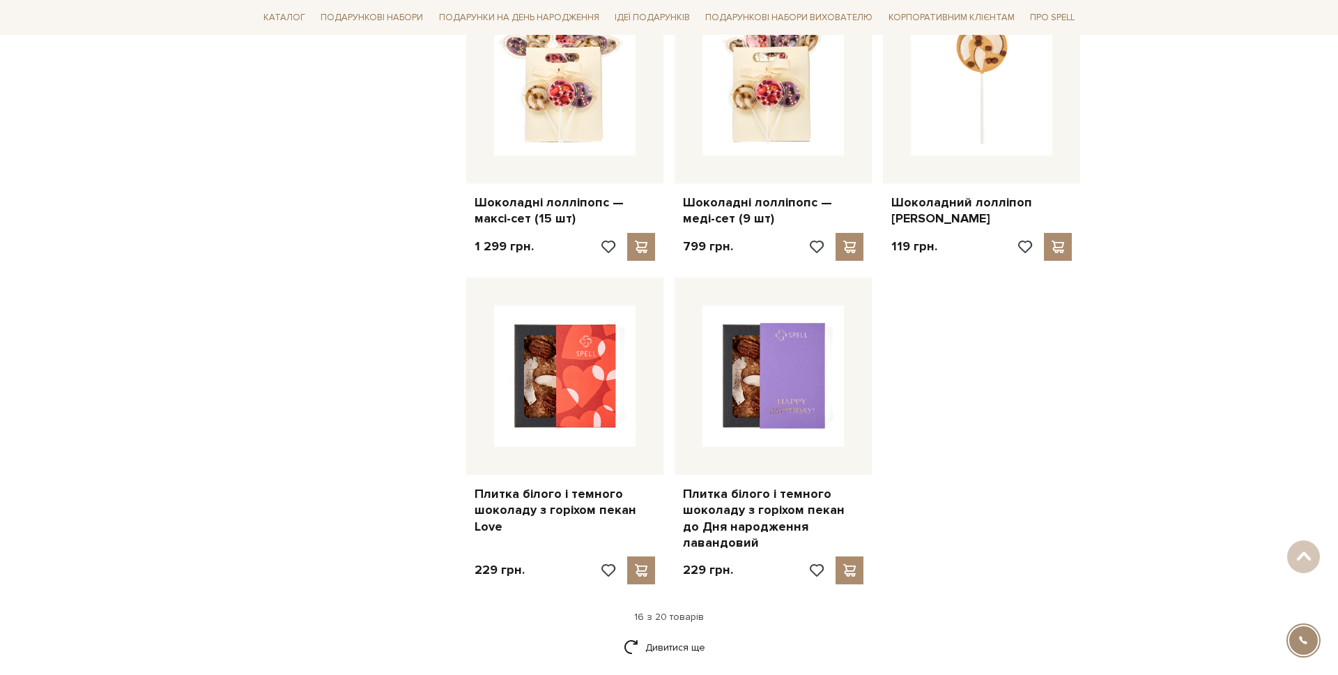
scroll to position [1585, 0]
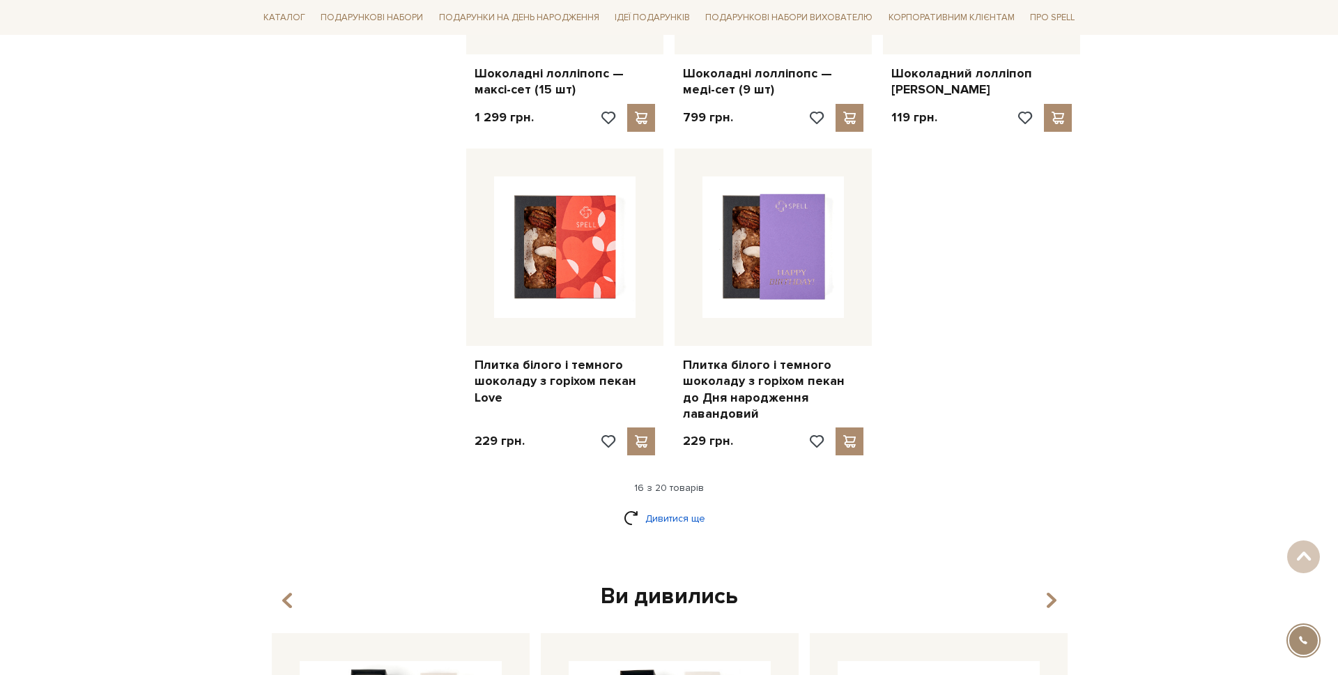
click at [674, 506] on link "Дивитися ще" at bounding box center [669, 518] width 91 height 24
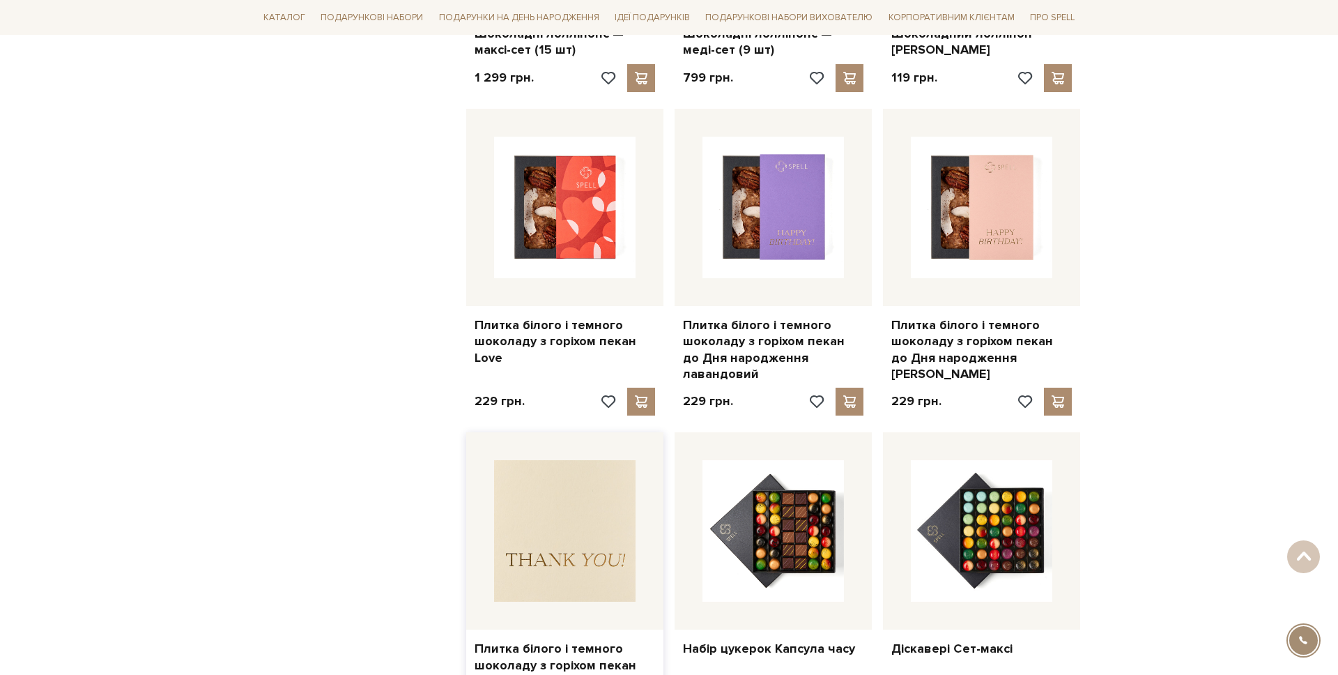
scroll to position [1623, 0]
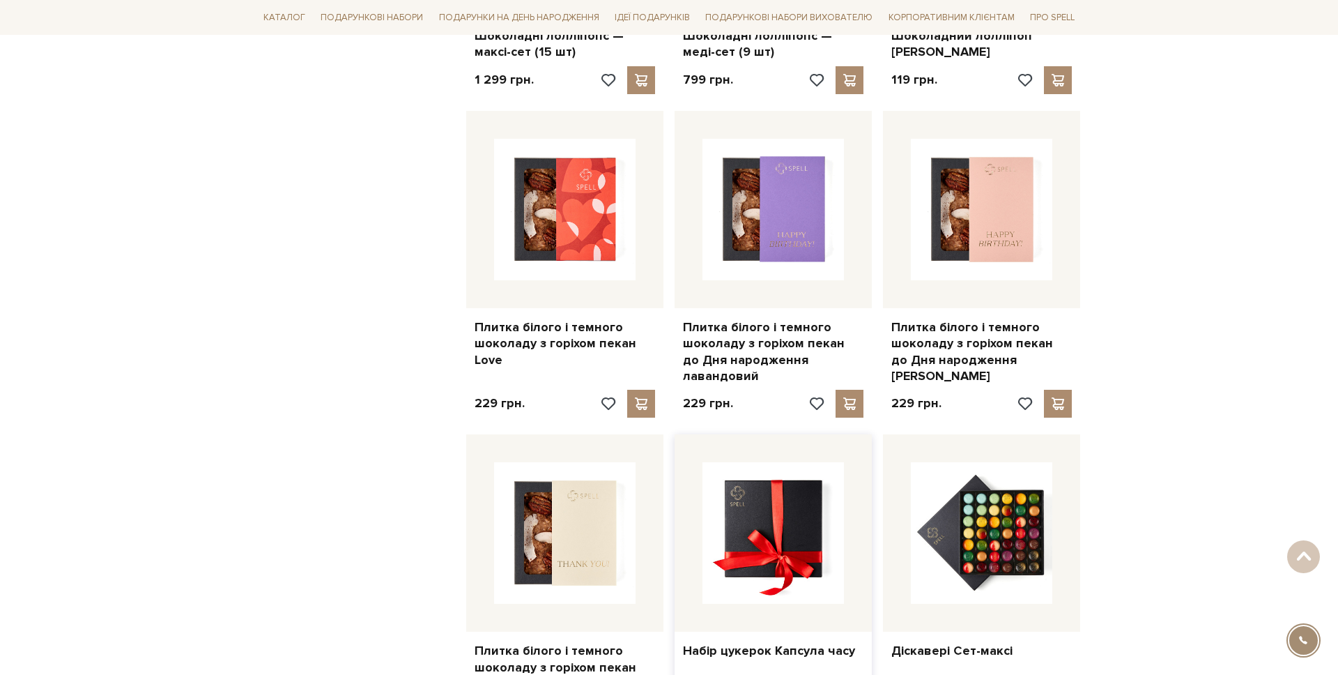
click at [811, 537] on img at bounding box center [773, 532] width 141 height 141
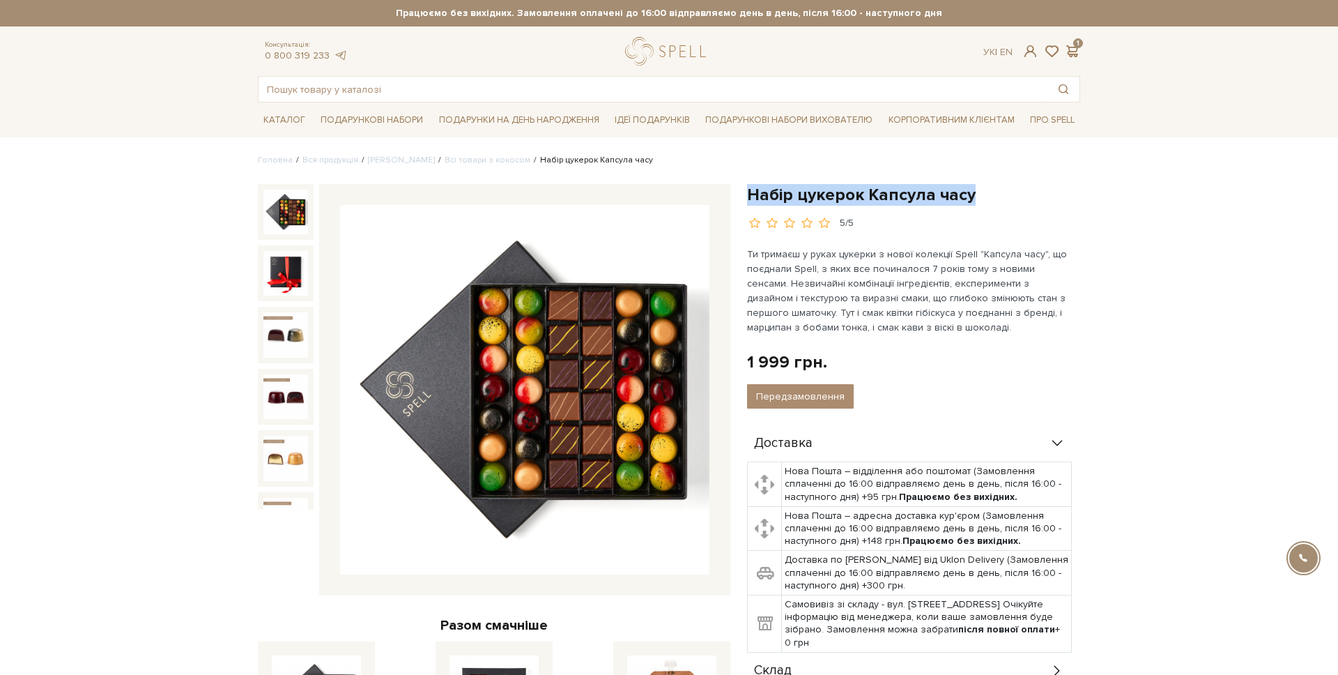
drag, startPoint x: 970, startPoint y: 192, endPoint x: 747, endPoint y: 198, distance: 223.8
click at [747, 198] on div "Набір цукерок Капсула часу 5/5 1 999 грн. Оплата частинами: Немає в наявності П…" at bounding box center [914, 576] width 350 height 784
copy h1 "Набір цукерок Капсула часу"
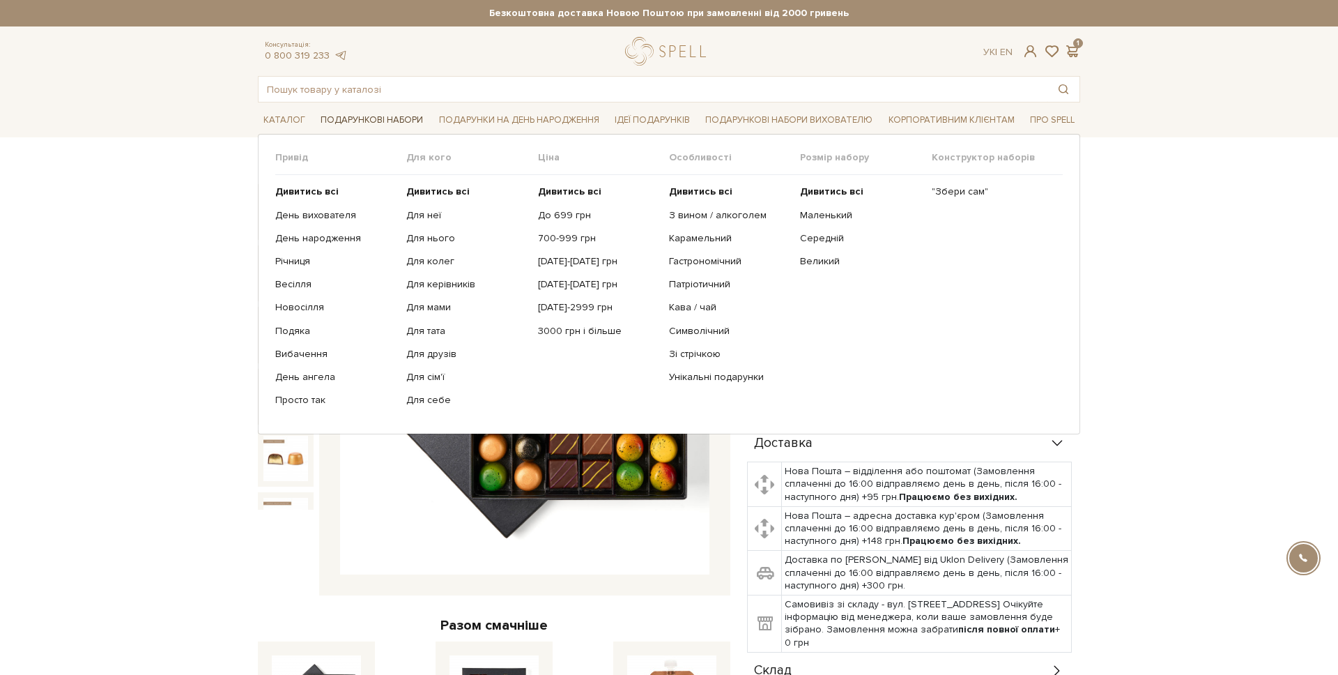
click at [352, 130] on link "Подарункові набори" at bounding box center [372, 120] width 114 height 22
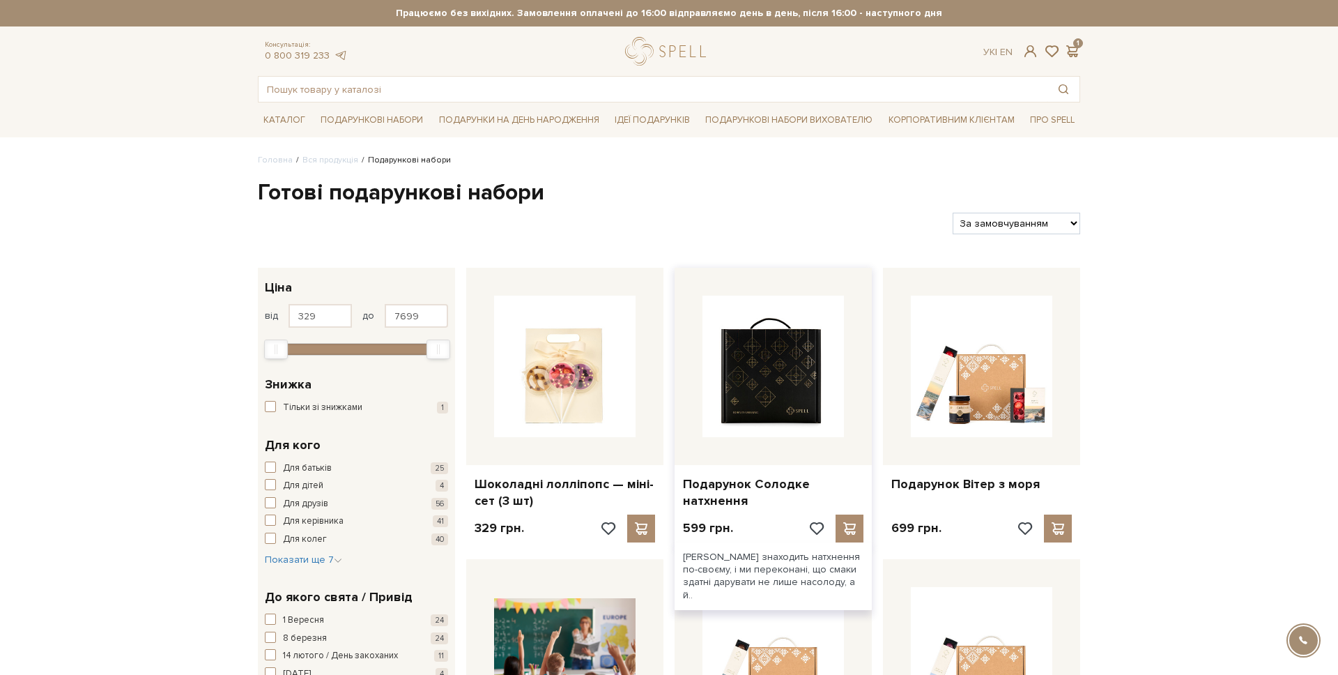
click at [709, 379] on img at bounding box center [773, 366] width 141 height 141
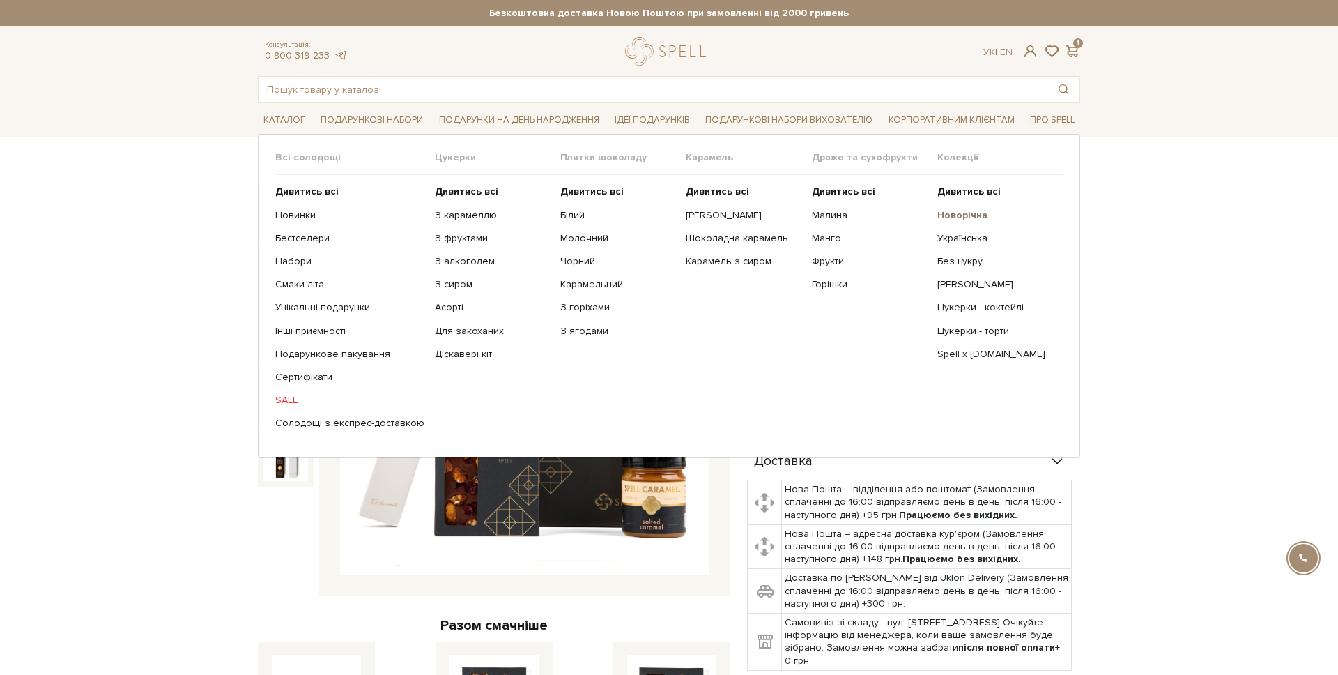
click at [966, 215] on b "Новорічна" at bounding box center [962, 215] width 50 height 12
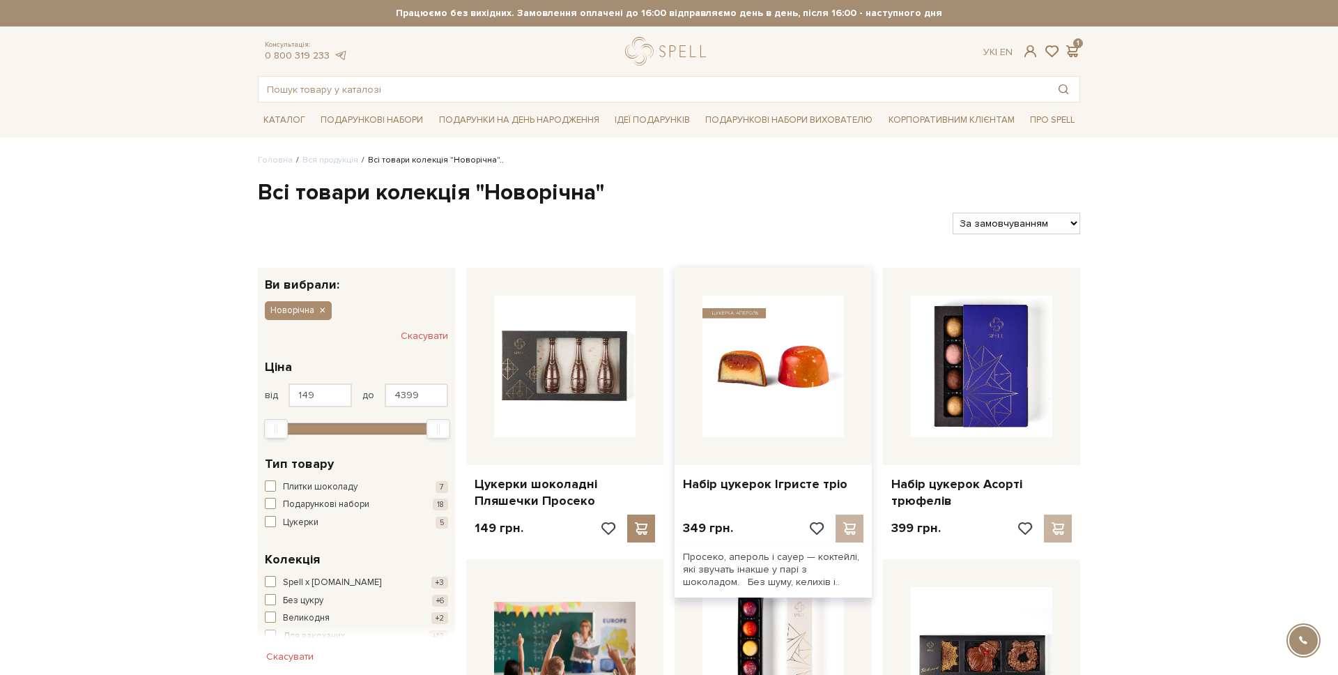
click at [829, 395] on img at bounding box center [773, 366] width 141 height 141
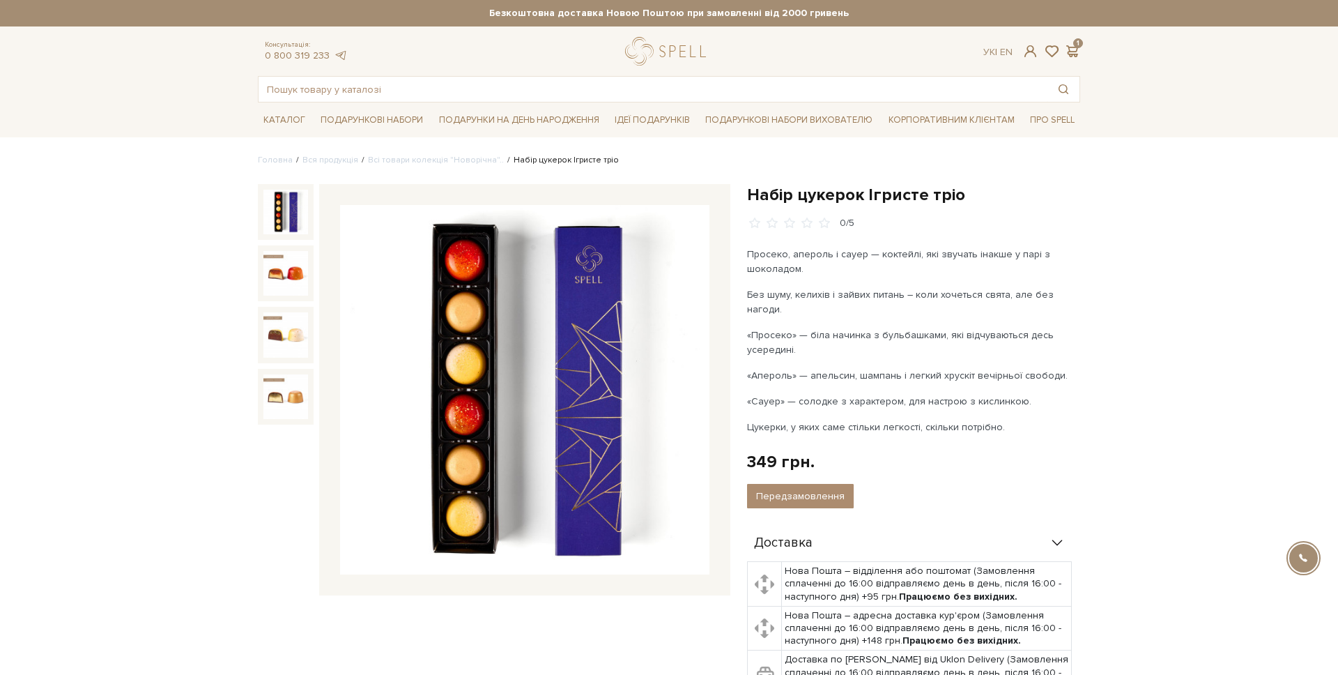
drag, startPoint x: 986, startPoint y: 198, endPoint x: 751, endPoint y: 197, distance: 234.9
click at [751, 197] on h1 "Набір цукерок Ігристе тріо" at bounding box center [913, 195] width 333 height 22
copy h1 "Набір цукерок Ігристе тріо"
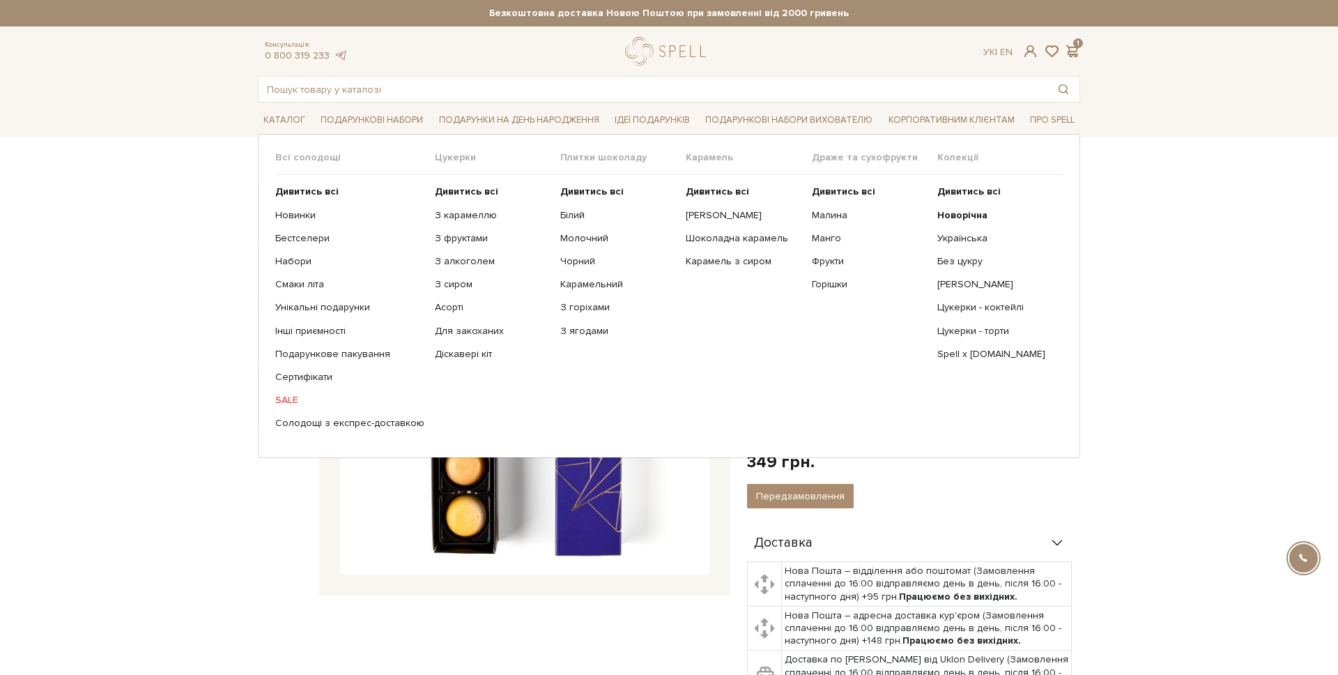
click at [948, 206] on ul "Дивитись всі Новорічна Українська Без цукру Сирні цукерки" at bounding box center [999, 307] width 125 height 265
click at [938, 222] on ul "Дивитись всі Новорічна Українська Без цукру Сирні цукерки" at bounding box center [999, 307] width 125 height 265
click at [941, 218] on b "Новорічна" at bounding box center [962, 215] width 50 height 12
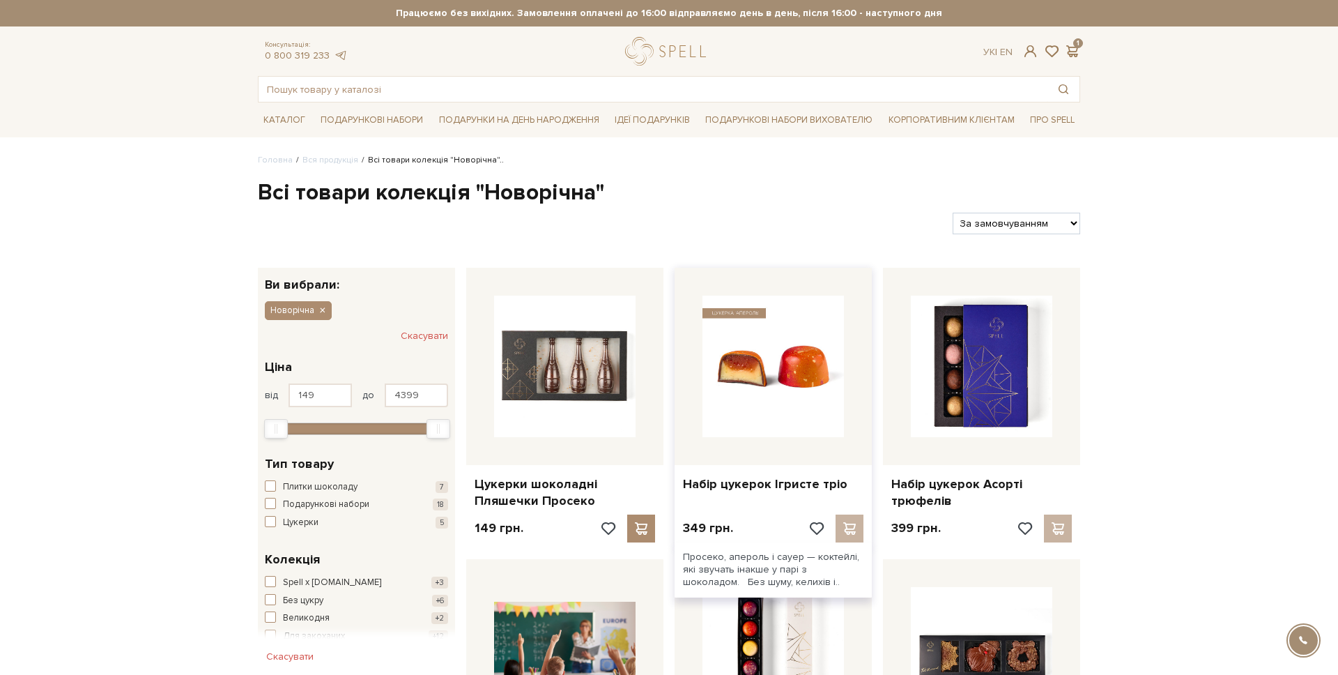
click at [755, 336] on img at bounding box center [773, 366] width 141 height 141
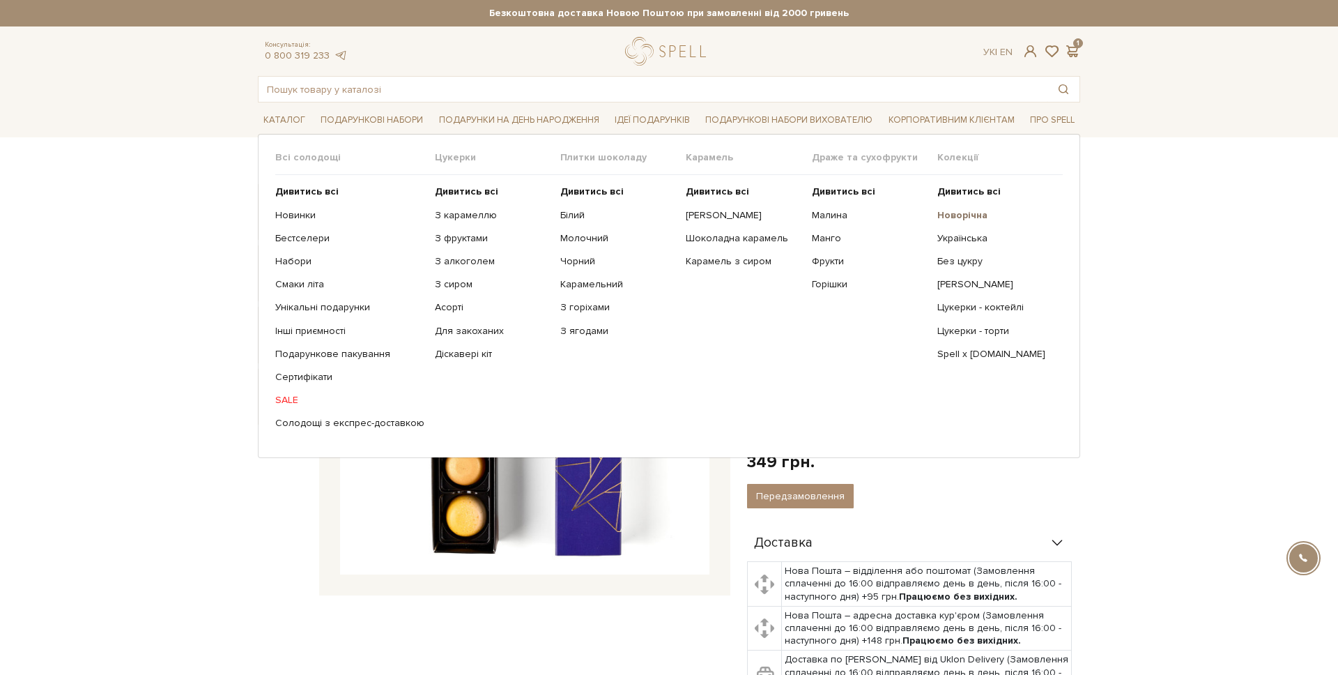
click at [966, 209] on b "Новорічна" at bounding box center [962, 215] width 50 height 12
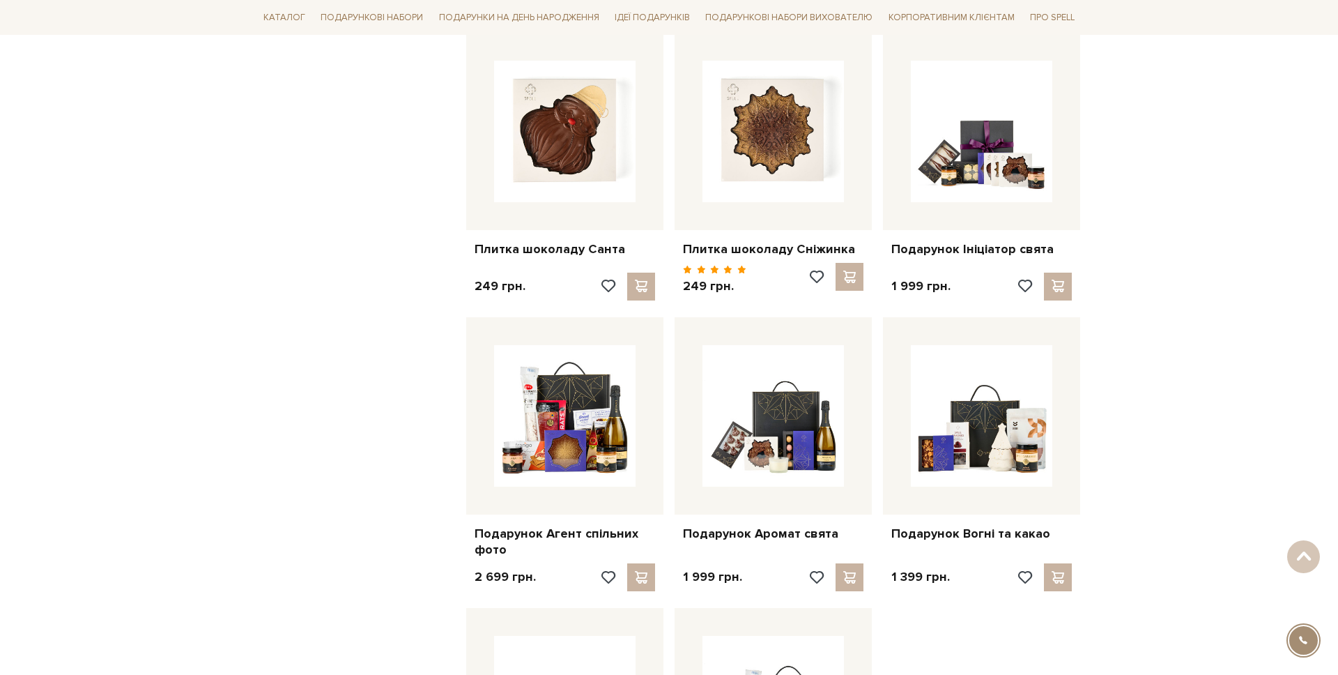
scroll to position [1236, 0]
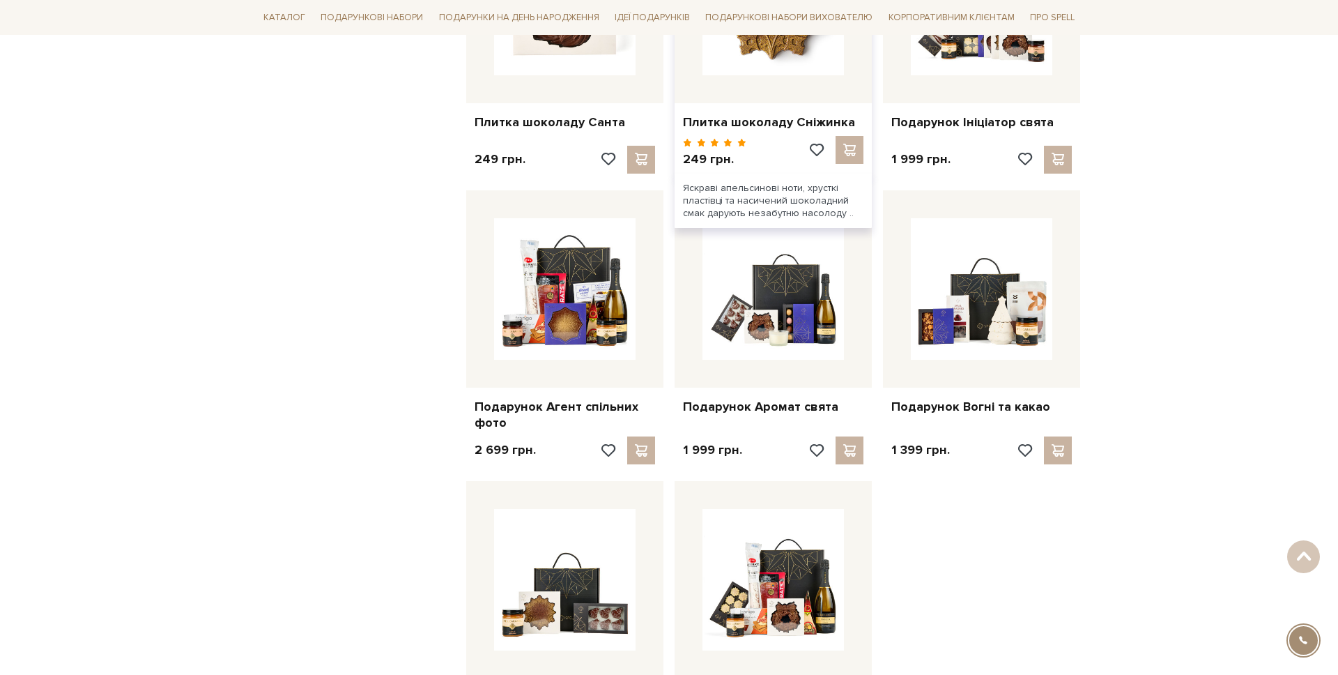
click at [718, 72] on img at bounding box center [773, 4] width 141 height 141
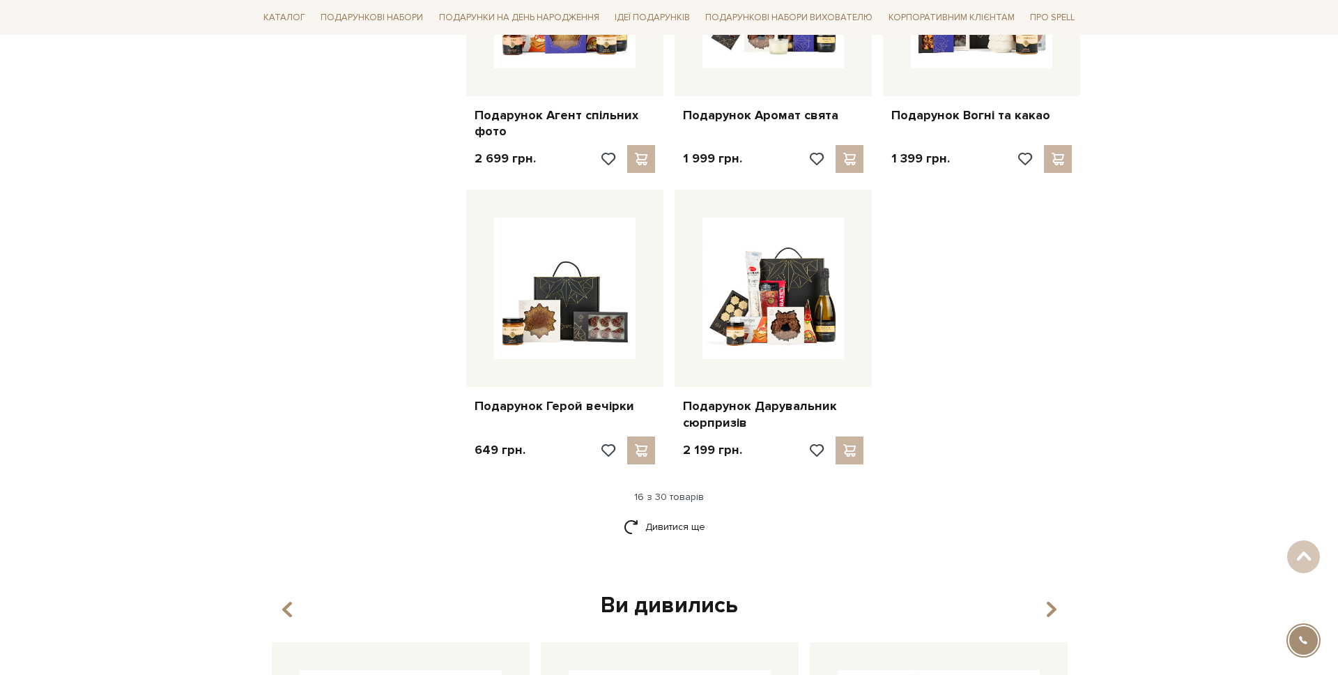
scroll to position [1529, 0]
click at [645, 525] on link "Дивитися ще" at bounding box center [669, 525] width 91 height 24
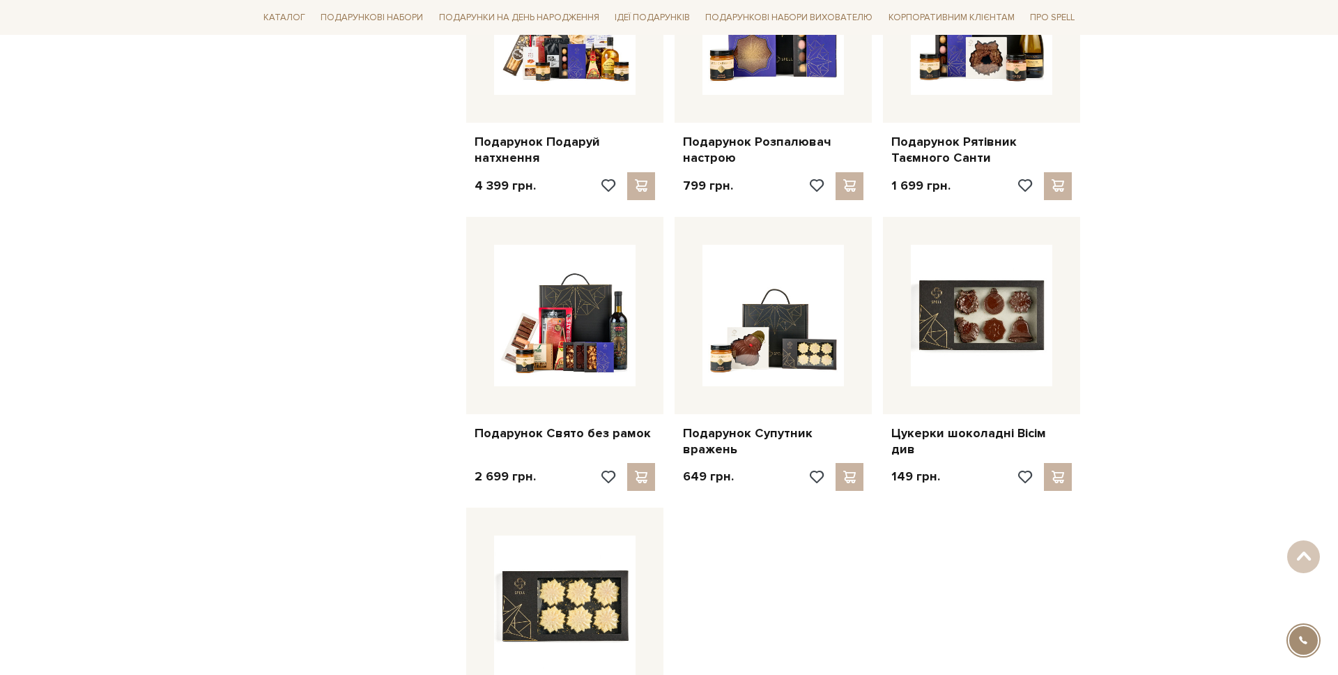
scroll to position [2695, 0]
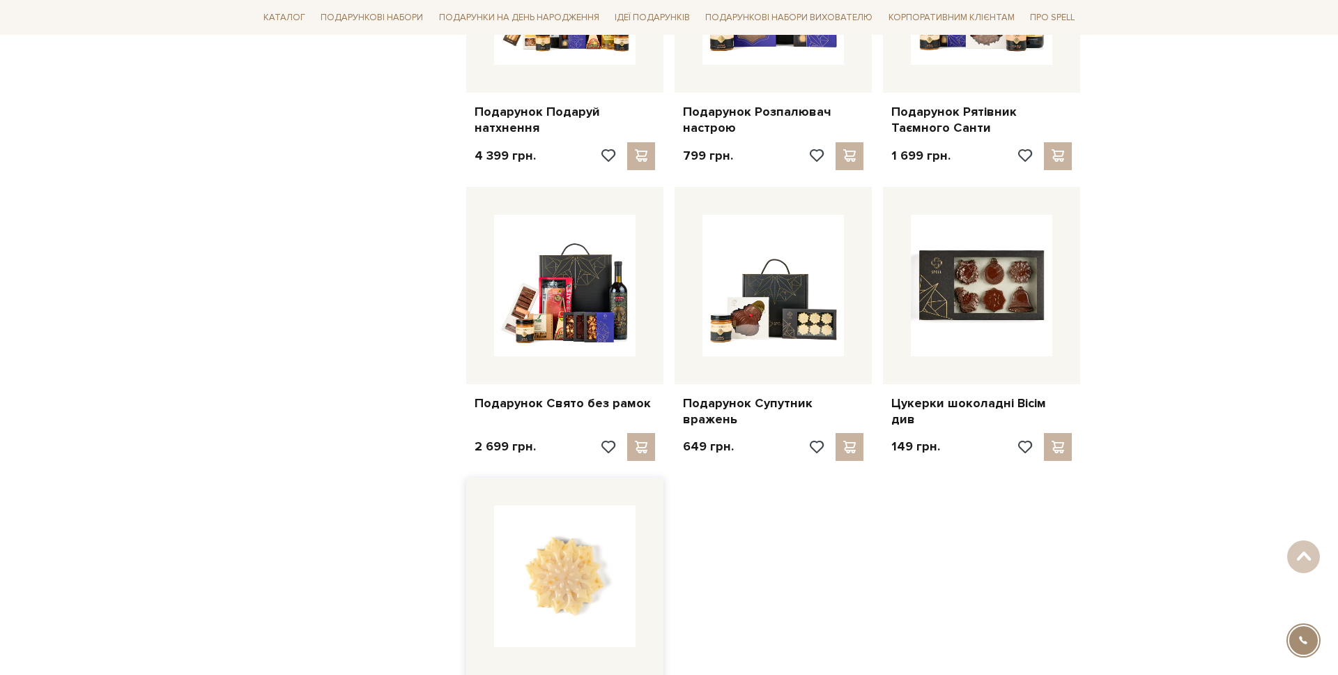
click at [526, 547] on img at bounding box center [564, 575] width 141 height 141
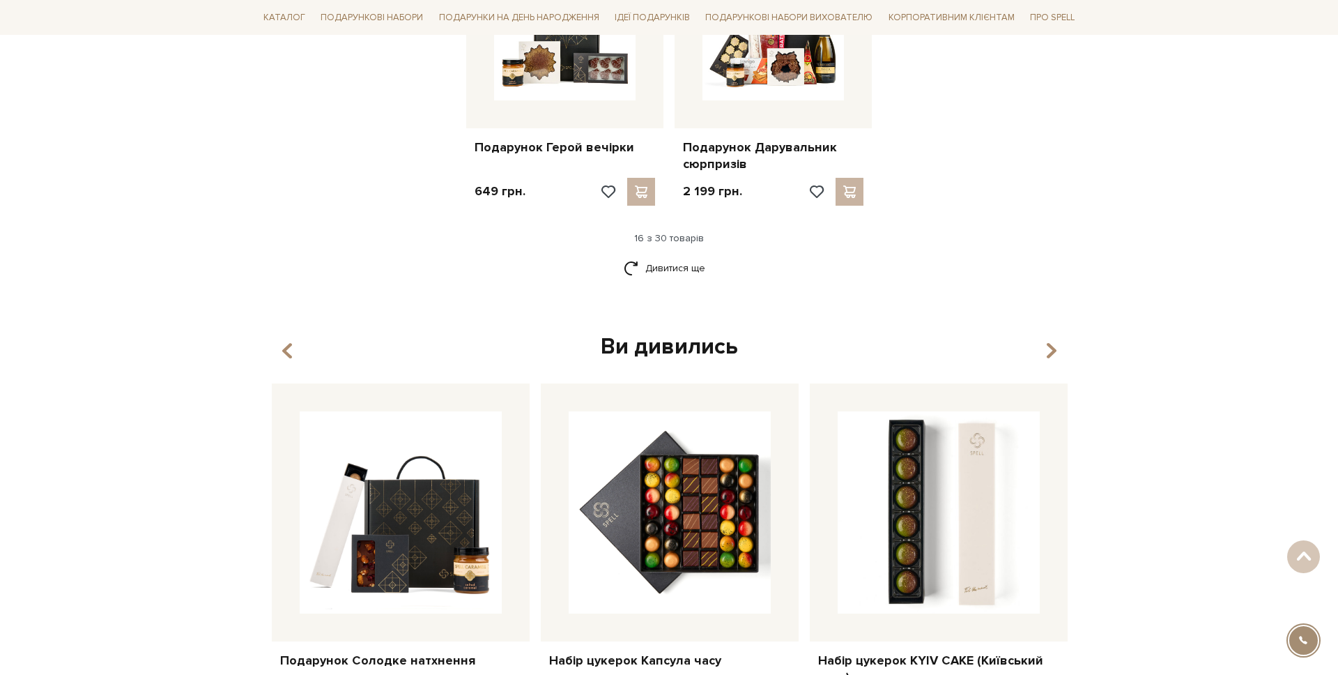
scroll to position [1783, 0]
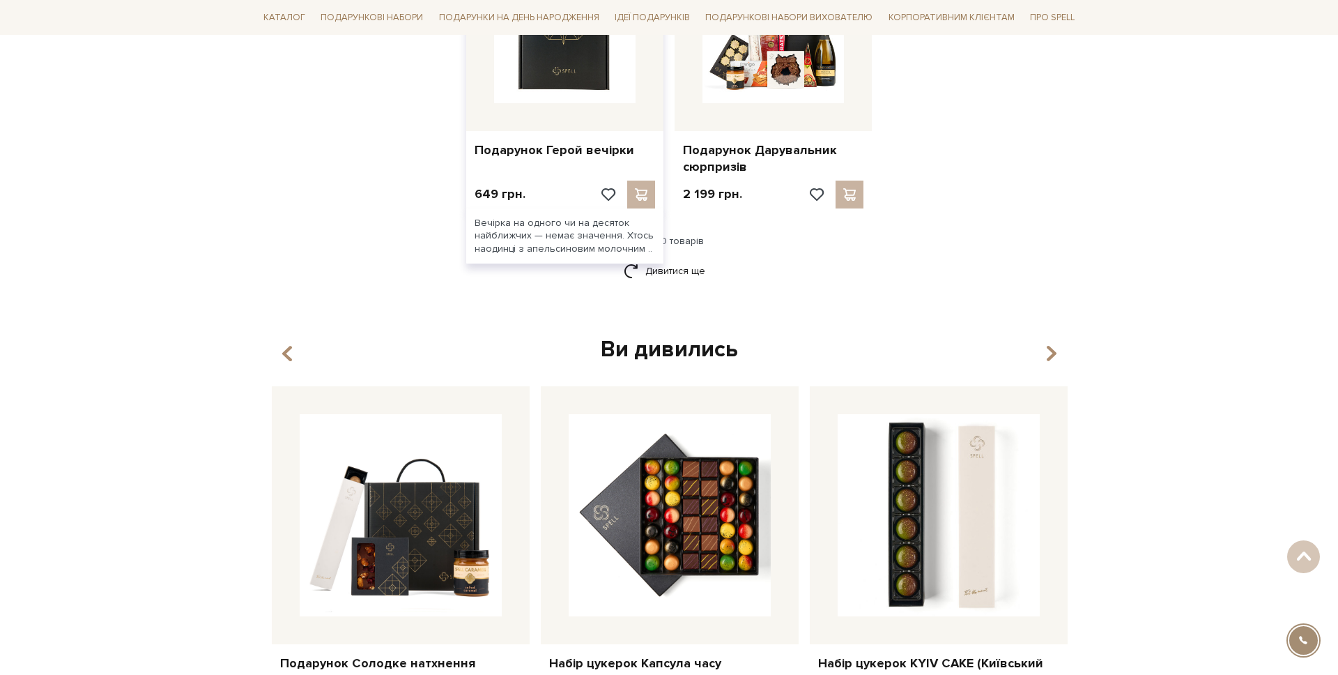
click at [575, 76] on img at bounding box center [564, 32] width 141 height 141
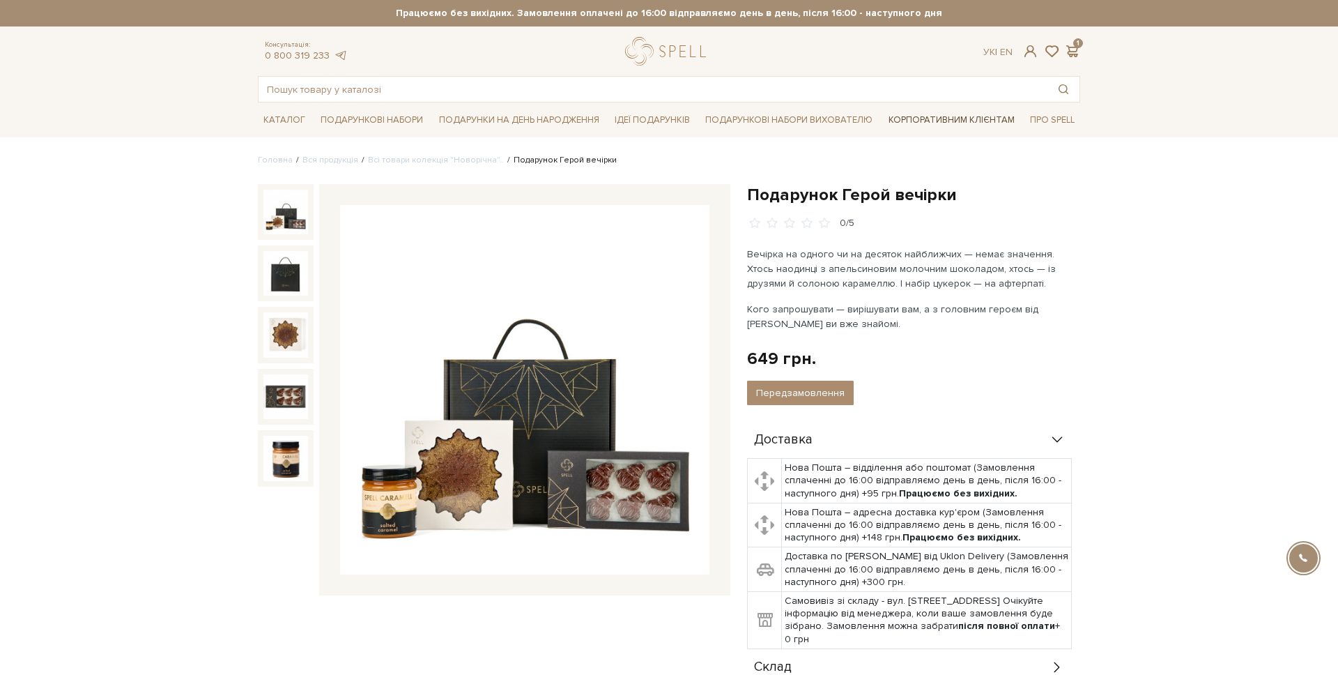
click at [921, 112] on link "Корпоративним клієнтам" at bounding box center [951, 120] width 137 height 24
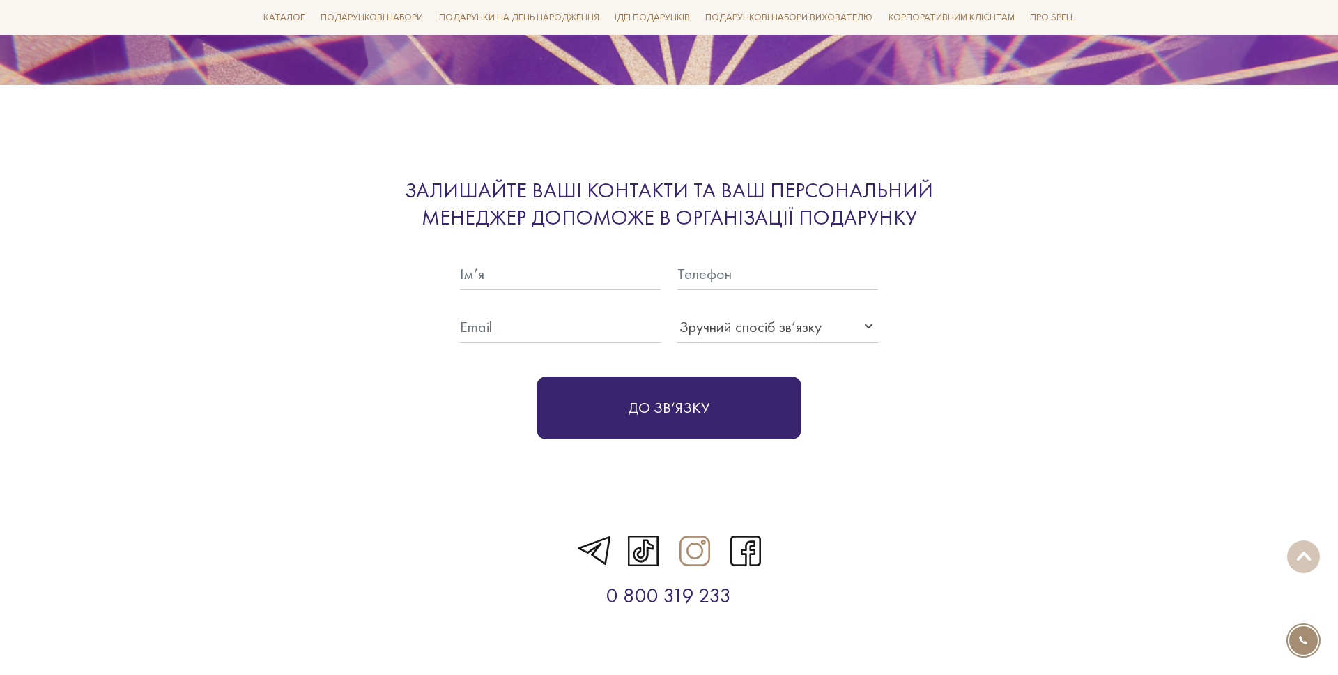
scroll to position [4379, 0]
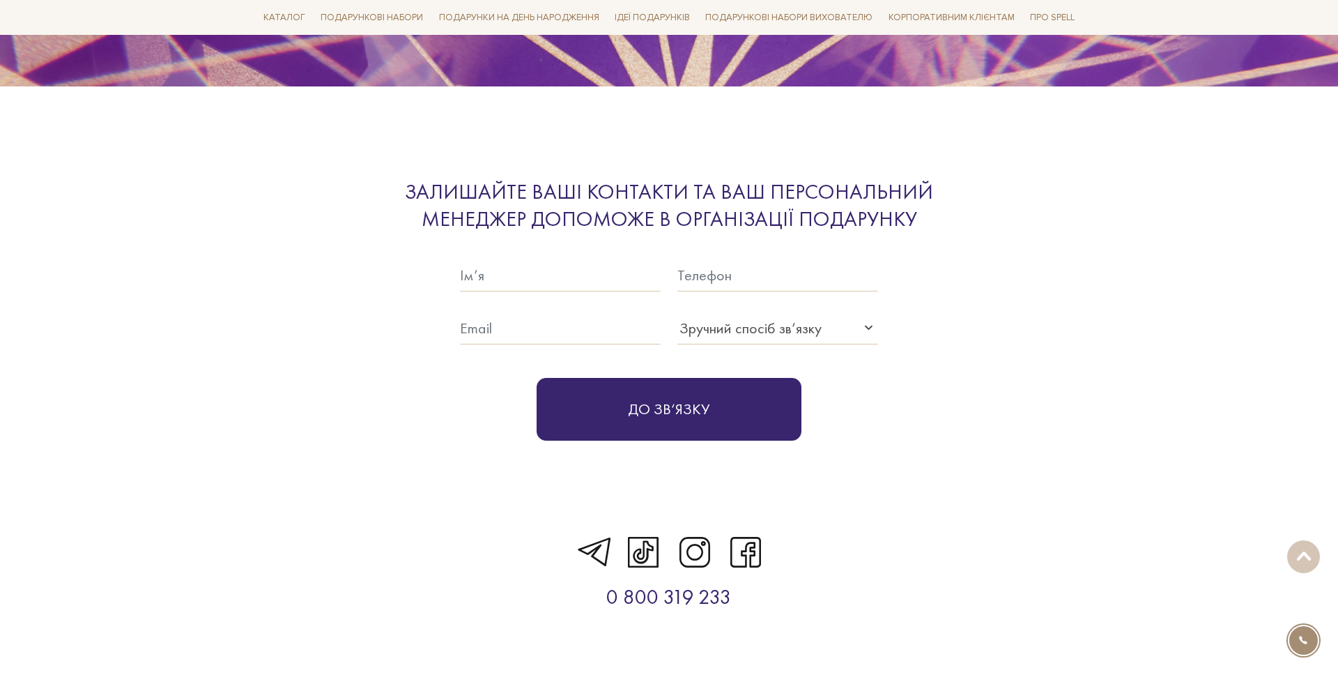
drag, startPoint x: 837, startPoint y: 535, endPoint x: 506, endPoint y: 542, distance: 331.1
click at [506, 542] on section "0 800 319 233" at bounding box center [669, 572] width 1338 height 170
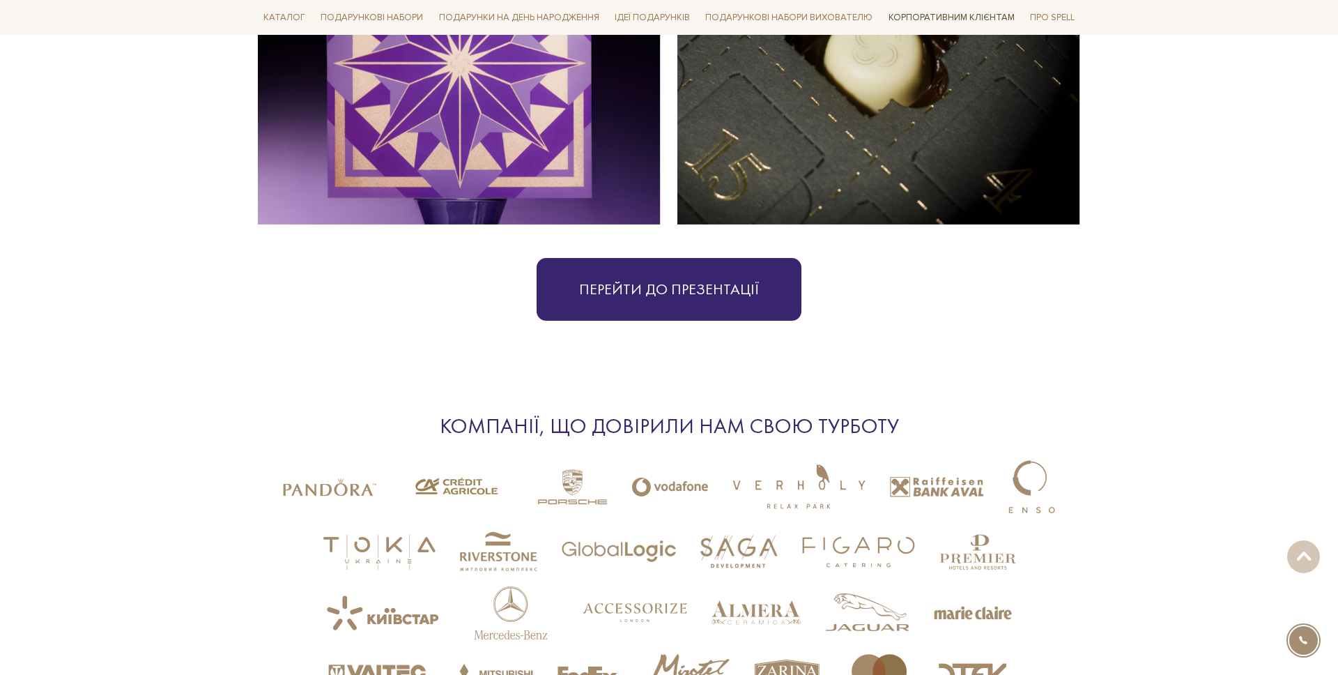
scroll to position [3332, 0]
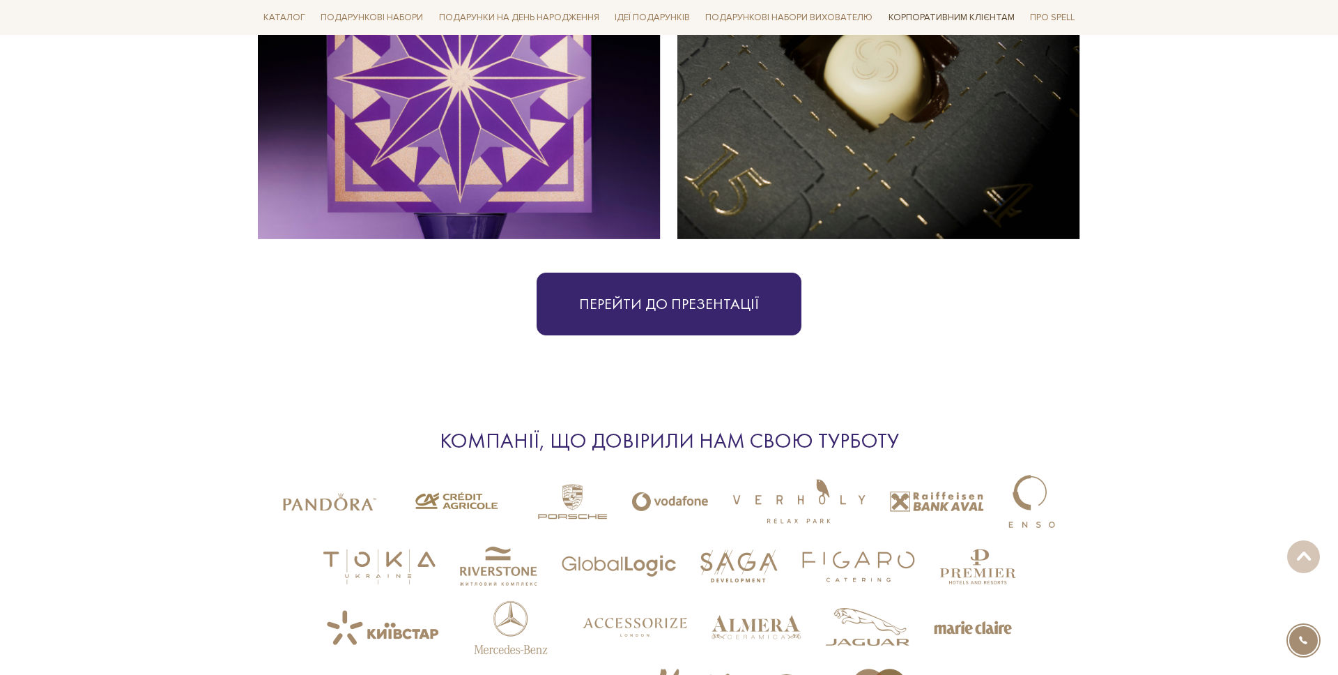
click at [931, 13] on link "Корпоративним клієнтам" at bounding box center [951, 18] width 137 height 24
